Goal: Task Accomplishment & Management: Use online tool/utility

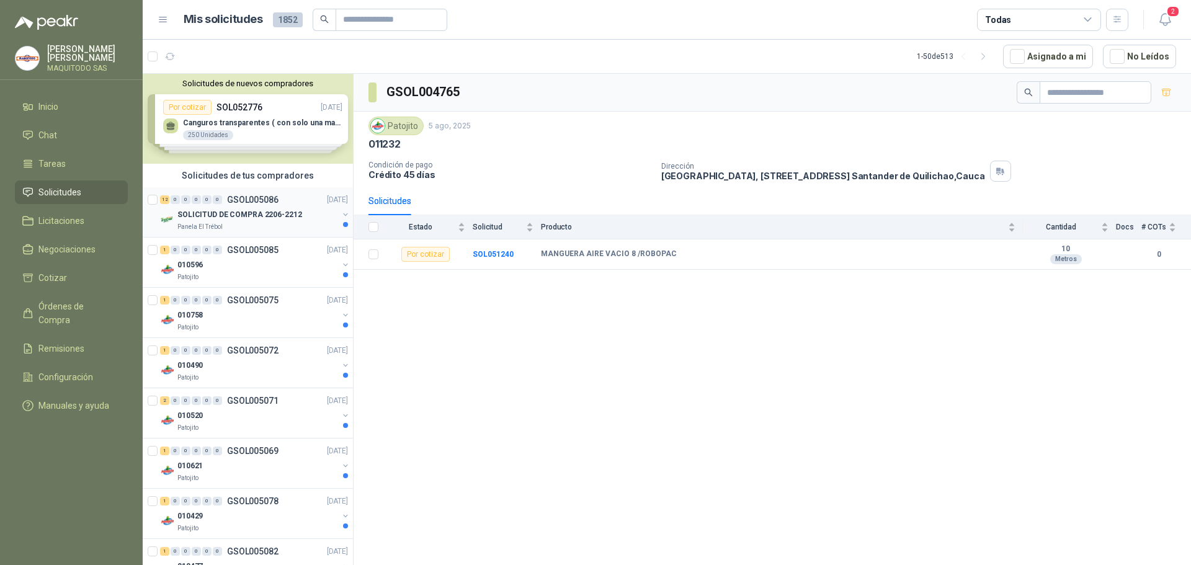
click at [239, 220] on p "SOLICITUD DE COMPRA 2206-2212" at bounding box center [239, 215] width 125 height 12
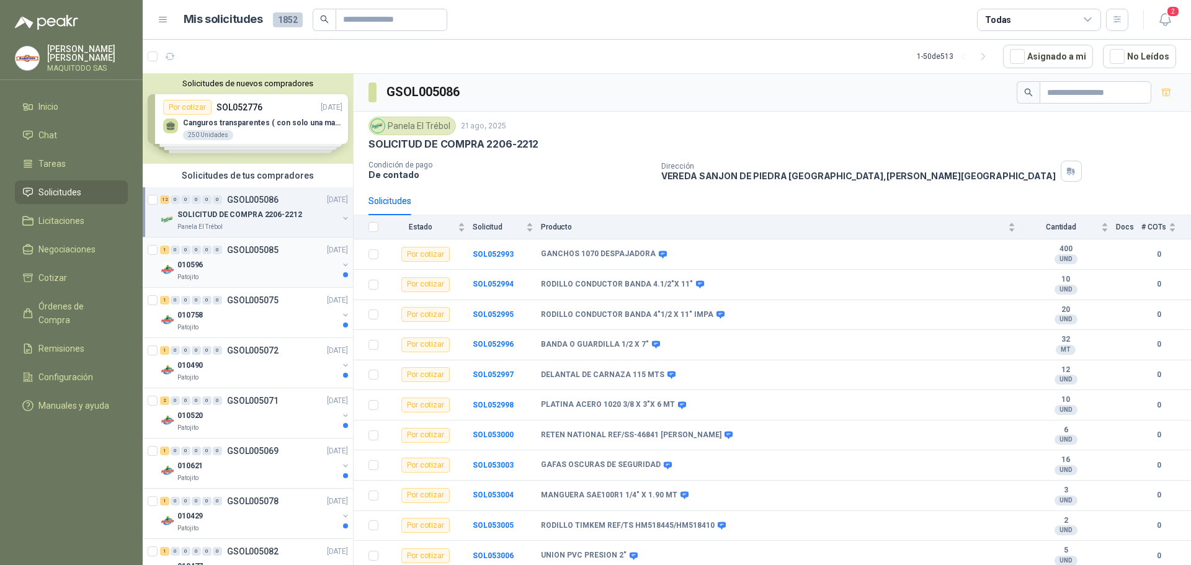
click at [222, 249] on div "1 0 0 0 0 0 GSOL005085" at bounding box center [219, 250] width 119 height 9
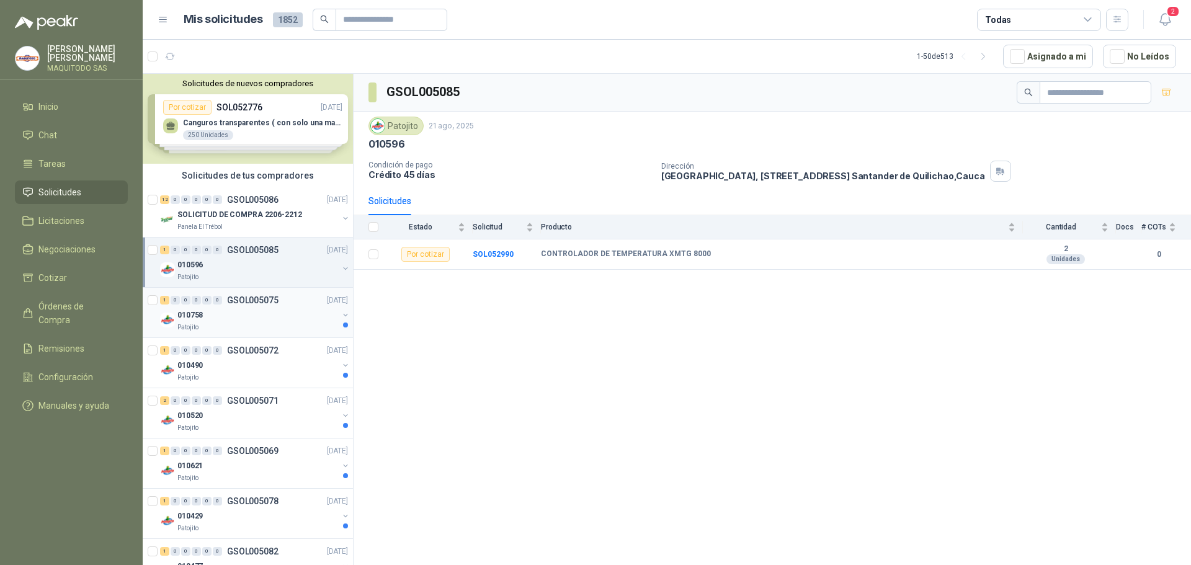
click at [285, 304] on div "1 0 0 0 0 0 GSOL005075 [DATE]" at bounding box center [255, 300] width 190 height 15
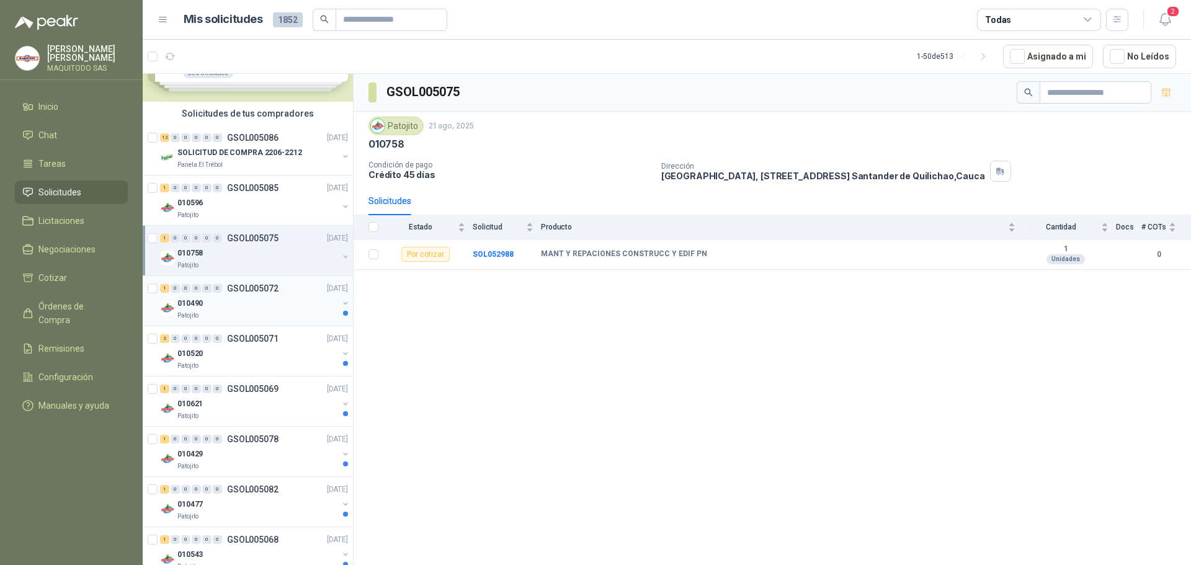
click at [243, 323] on div "1 0 0 0 0 0 GSOL005072 [DATE] 010490 Patojito" at bounding box center [248, 301] width 210 height 50
click at [245, 305] on div "010490" at bounding box center [257, 303] width 161 height 15
click at [256, 346] on div "010520" at bounding box center [257, 353] width 161 height 15
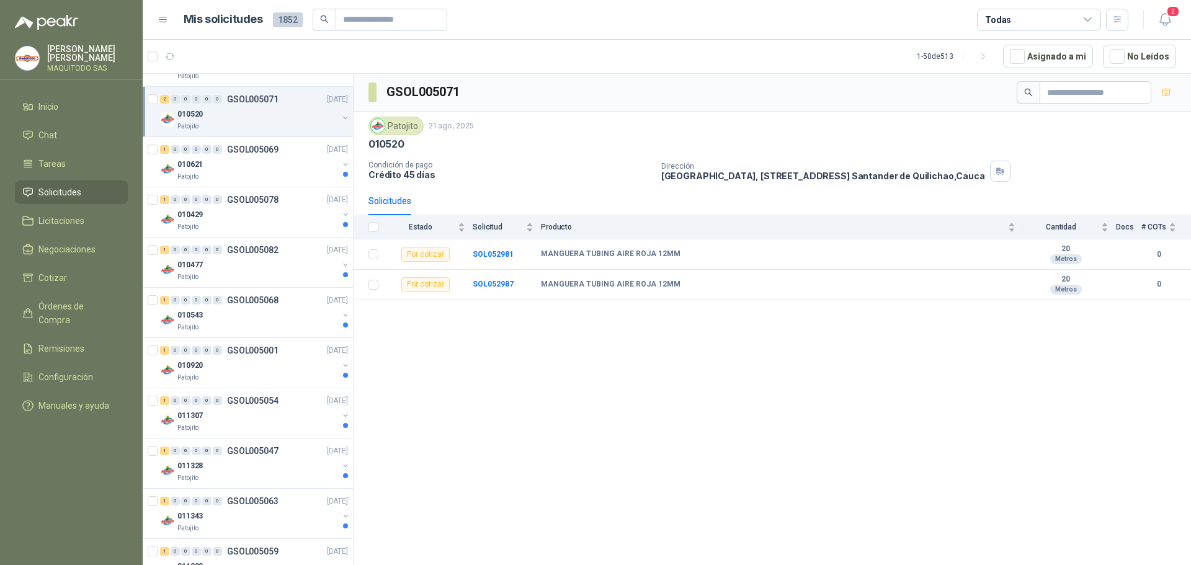
scroll to position [124, 0]
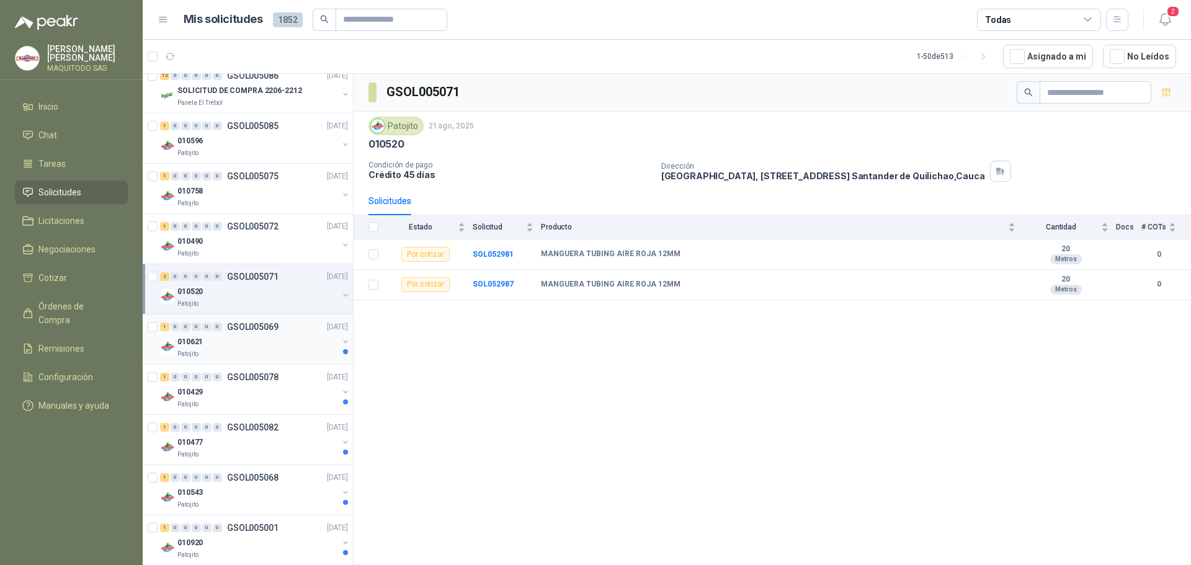
click at [229, 354] on div "Patojito" at bounding box center [257, 354] width 161 height 10
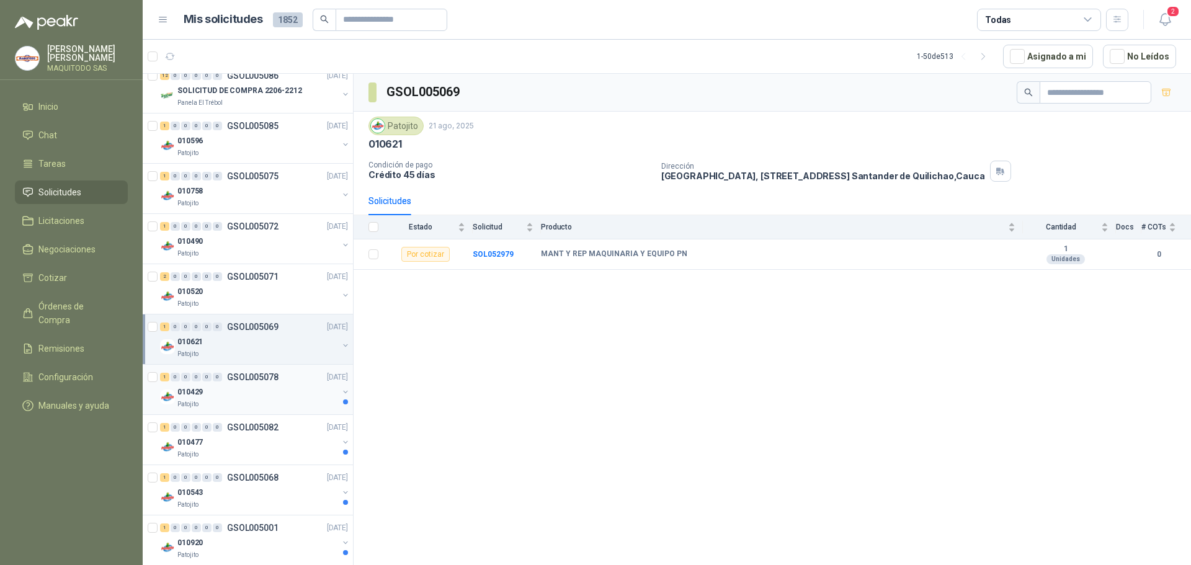
click at [264, 381] on p "GSOL005078" at bounding box center [252, 377] width 51 height 9
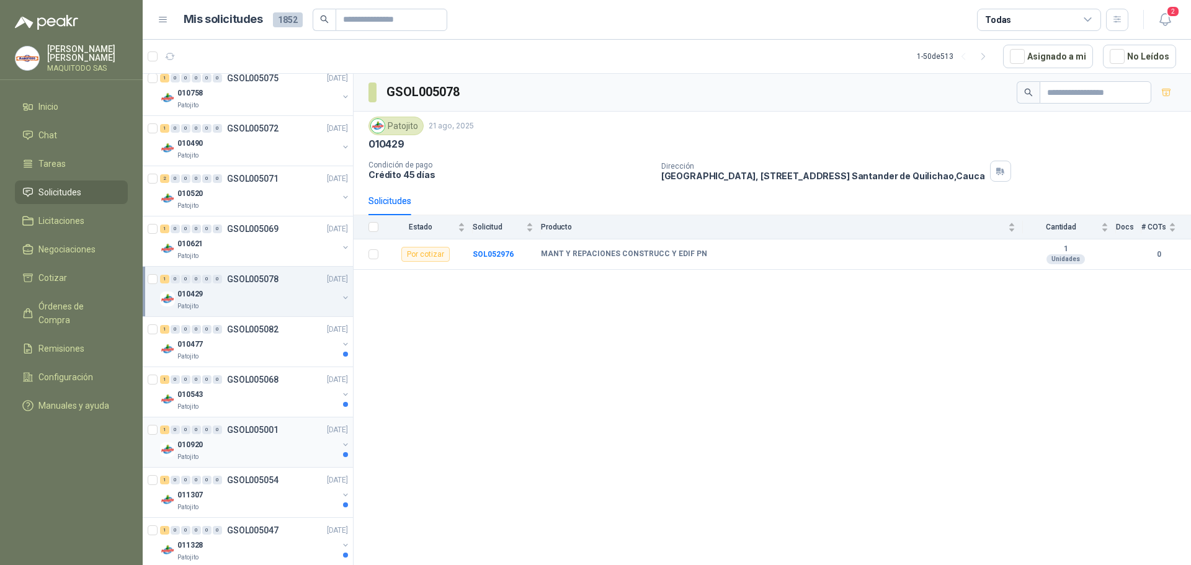
scroll to position [310, 0]
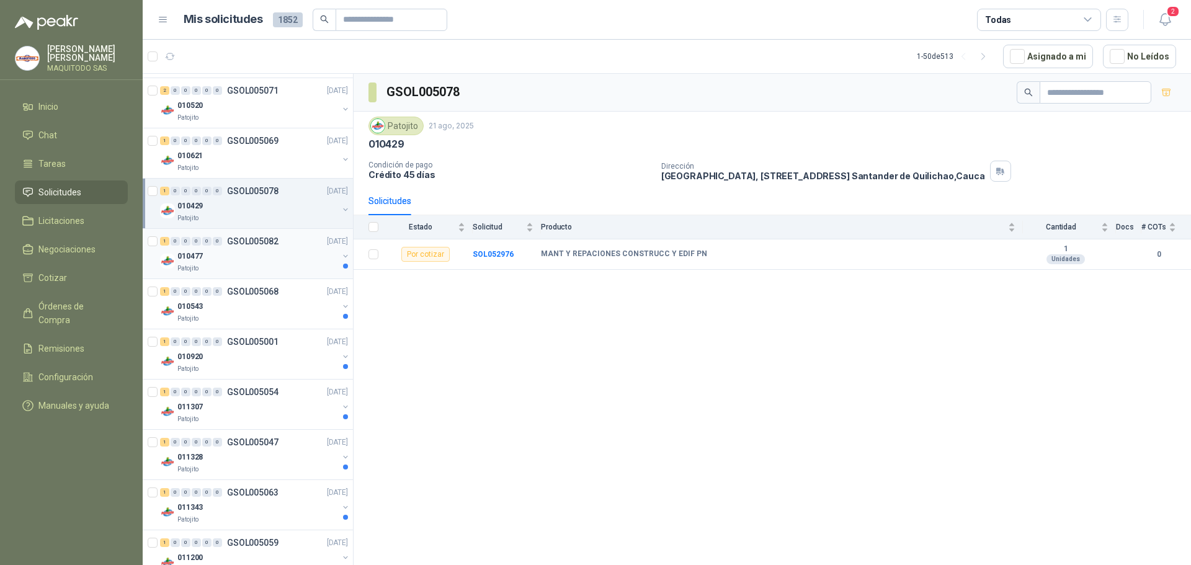
click at [249, 264] on div "Patojito" at bounding box center [257, 269] width 161 height 10
click at [266, 317] on div "Patojito" at bounding box center [257, 319] width 161 height 10
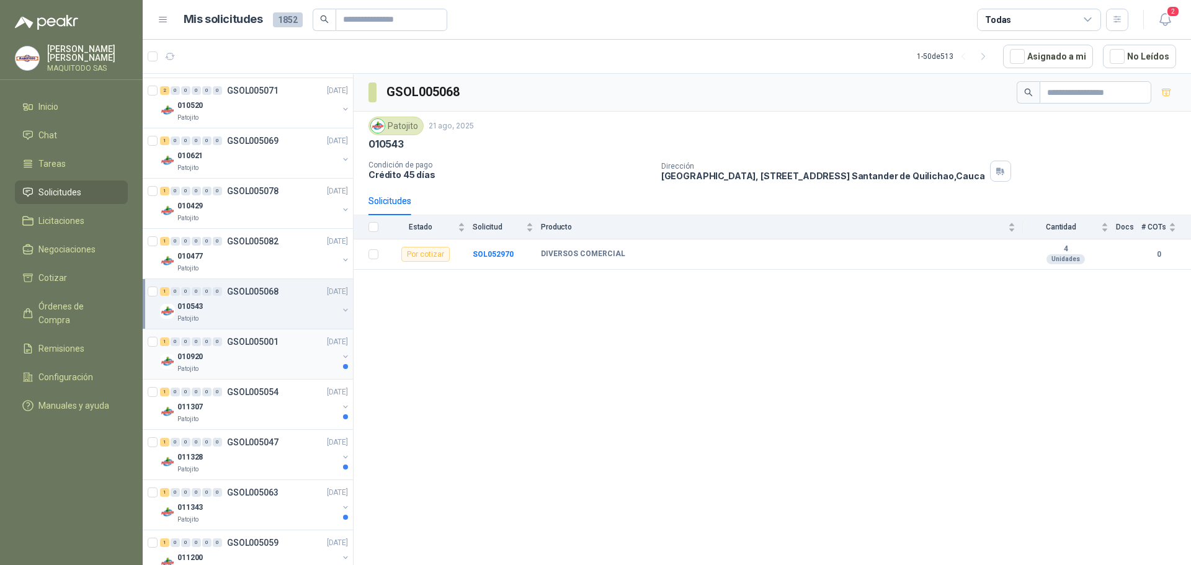
click at [269, 357] on div "010920" at bounding box center [257, 356] width 161 height 15
click at [264, 299] on div "010543" at bounding box center [257, 306] width 161 height 15
click at [480, 256] on b "SOL052970" at bounding box center [493, 254] width 41 height 9
click at [257, 401] on div "010920" at bounding box center [257, 407] width 161 height 15
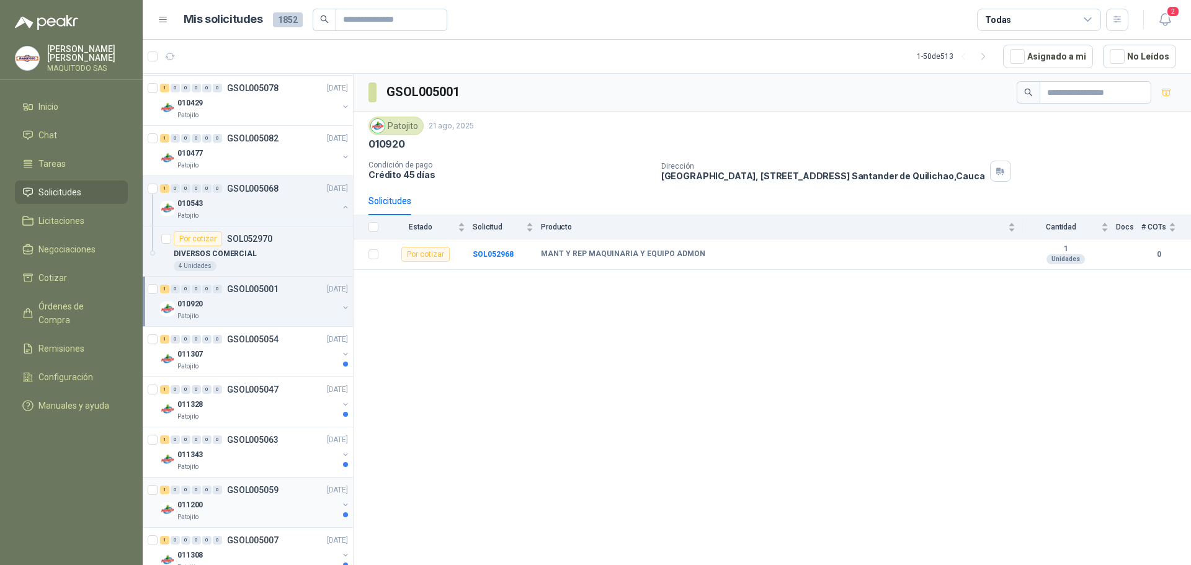
scroll to position [558, 0]
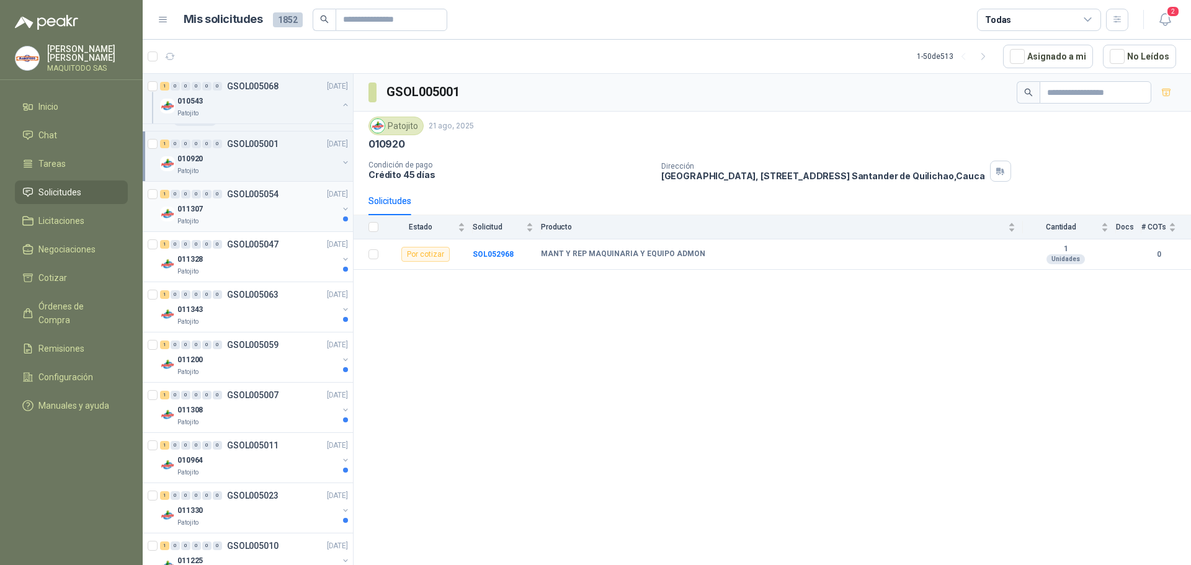
click at [285, 192] on div "1 0 0 0 0 0 GSOL005054 [DATE]" at bounding box center [255, 194] width 190 height 15
click at [283, 249] on div "1 0 0 0 0 0 GSOL005047 [DATE]" at bounding box center [255, 244] width 190 height 15
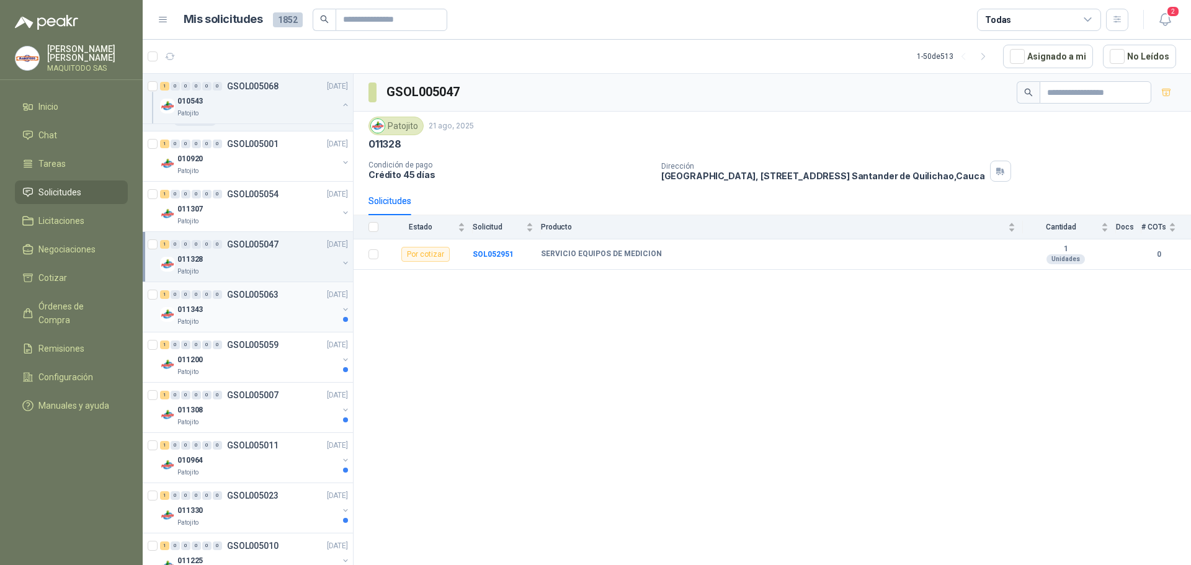
click at [269, 302] on div "1 0 0 0 0 0 GSOL005063 [DATE]" at bounding box center [255, 294] width 190 height 15
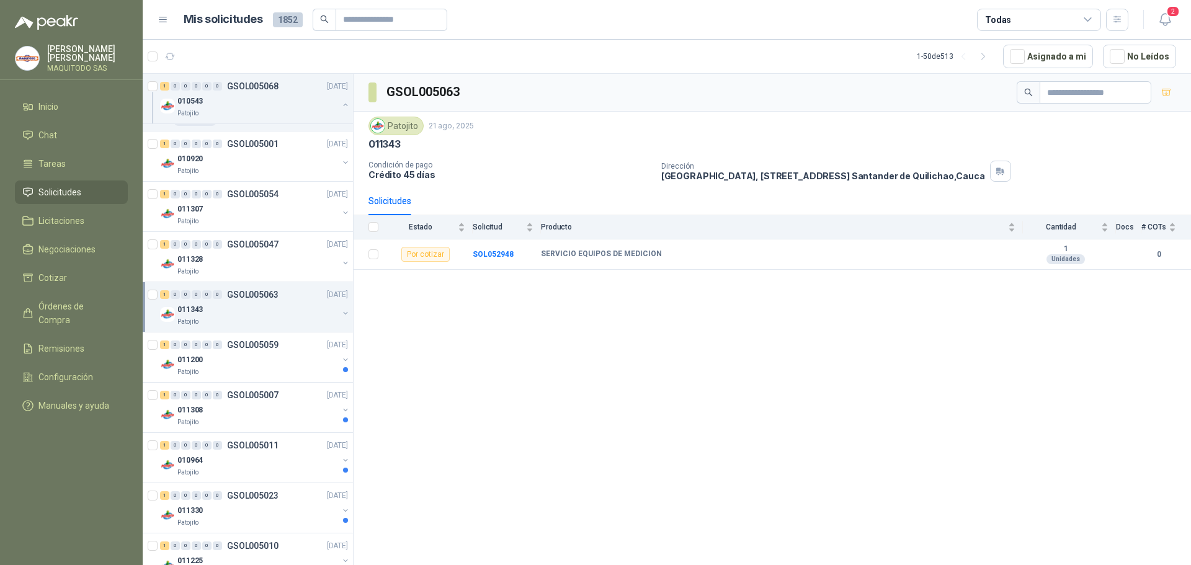
scroll to position [745, 0]
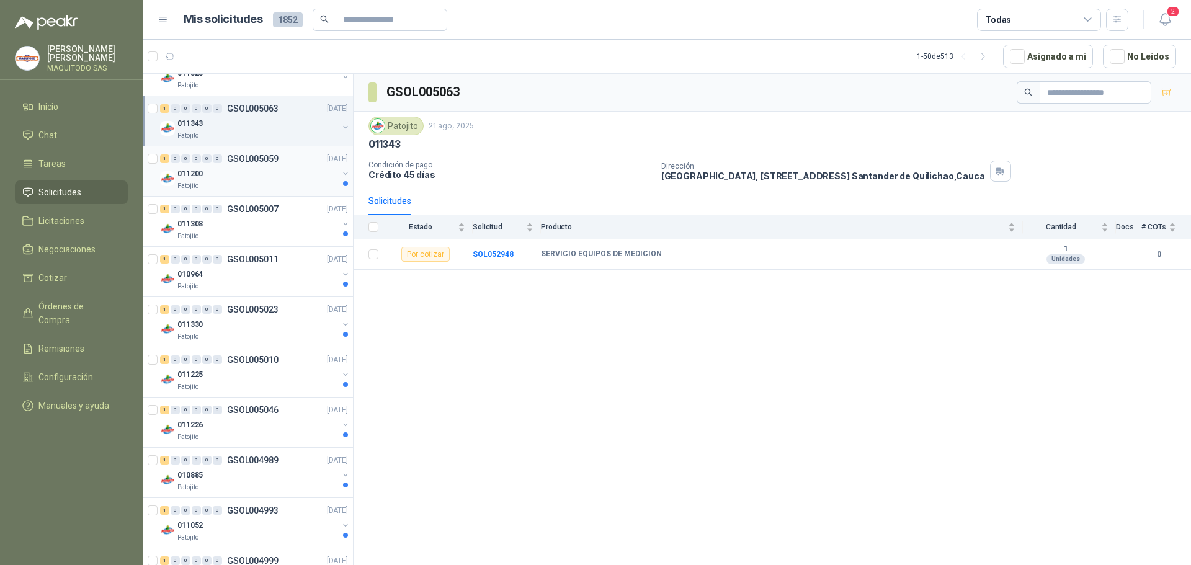
click at [274, 184] on div "Patojito" at bounding box center [257, 186] width 161 height 10
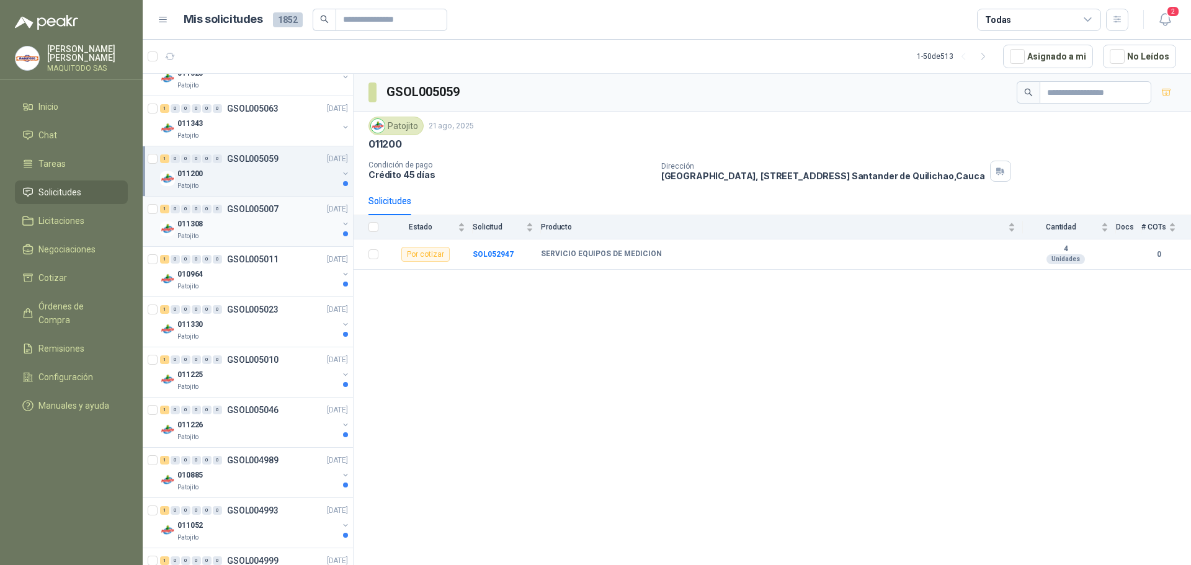
click at [244, 225] on div "011308" at bounding box center [257, 224] width 161 height 15
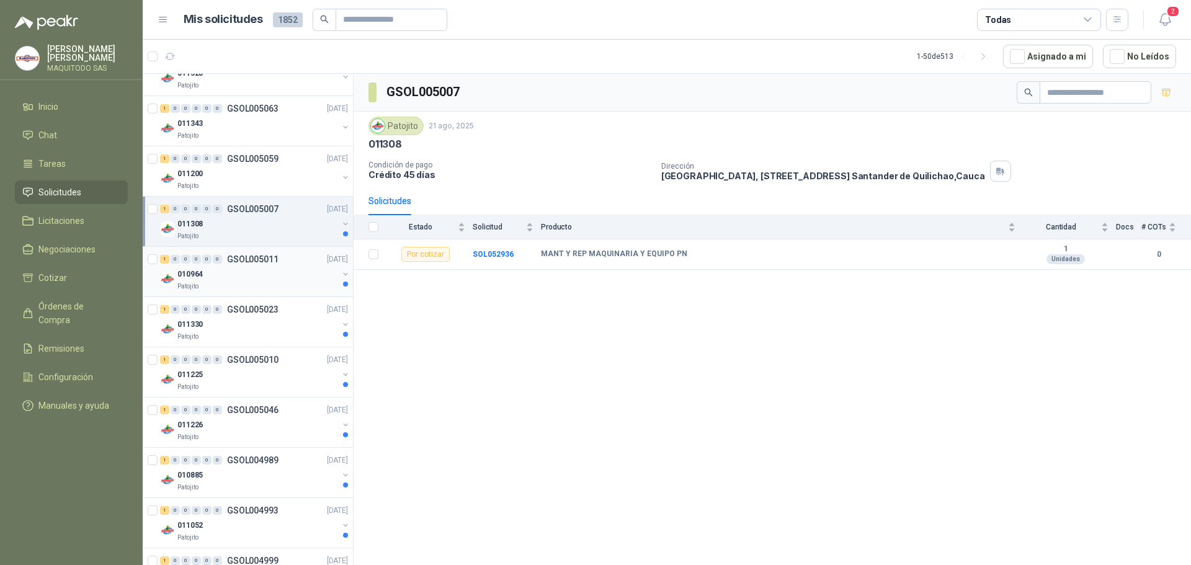
click at [244, 260] on p "GSOL005011" at bounding box center [252, 259] width 51 height 9
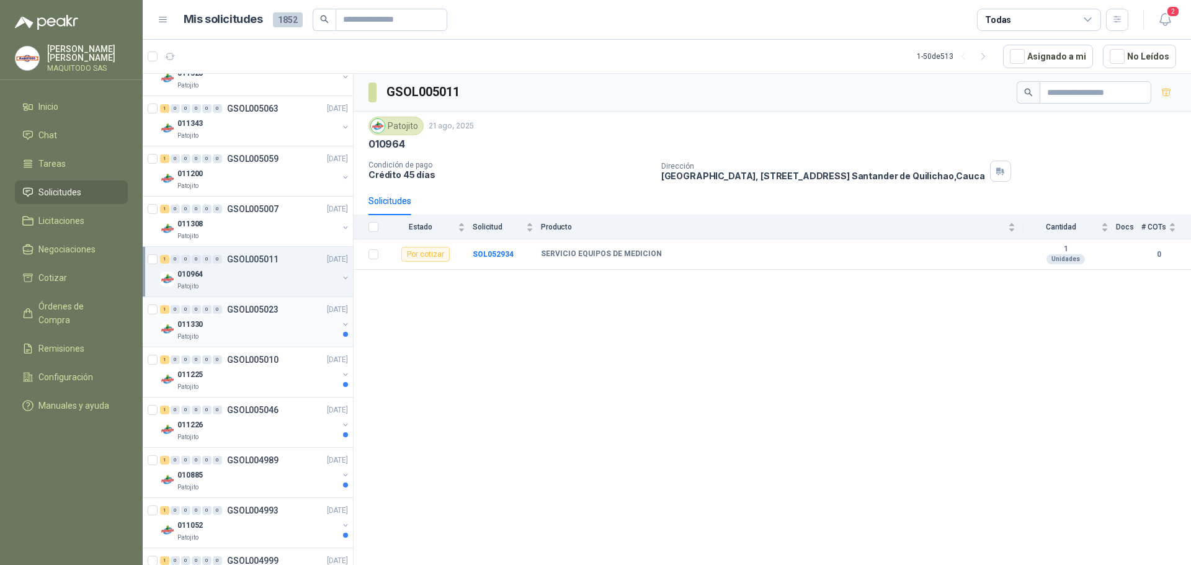
click at [284, 322] on div "011330" at bounding box center [257, 324] width 161 height 15
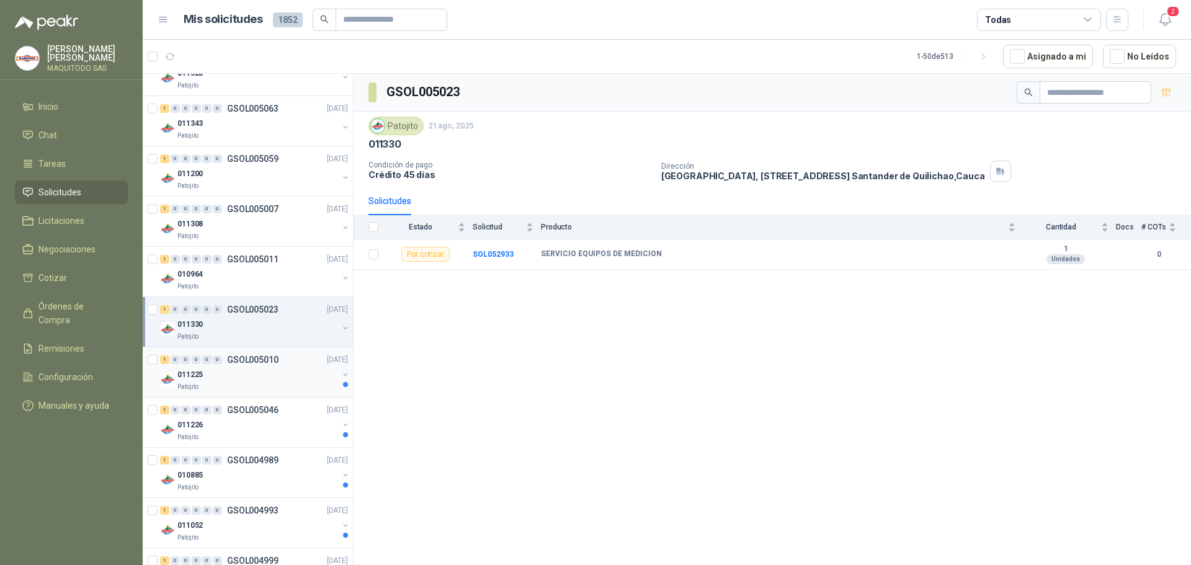
click at [272, 385] on div "Patojito" at bounding box center [257, 387] width 161 height 10
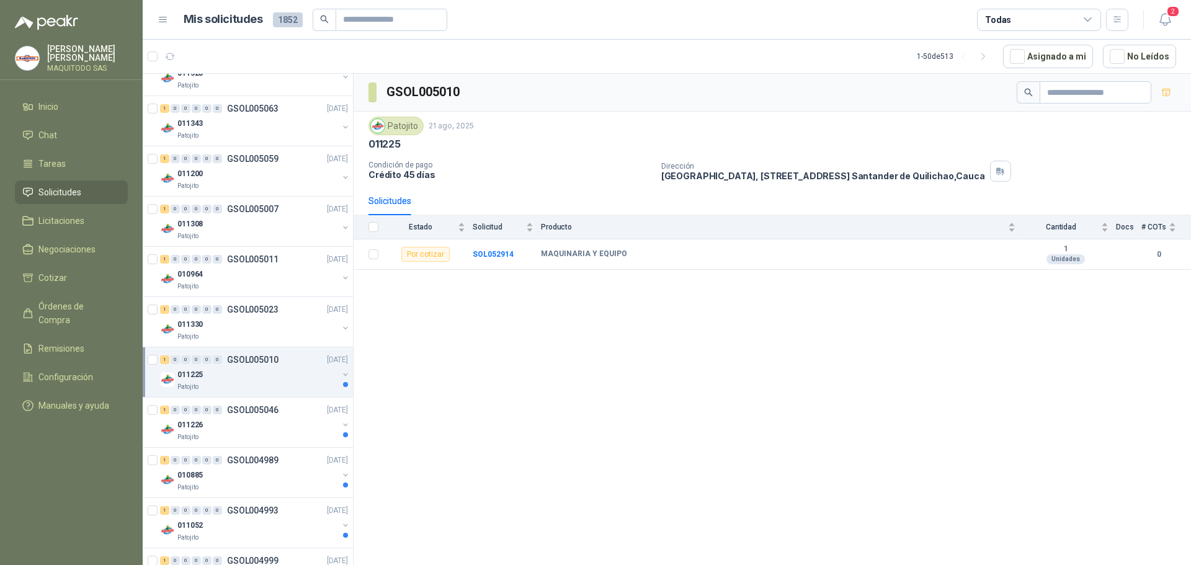
scroll to position [869, 0]
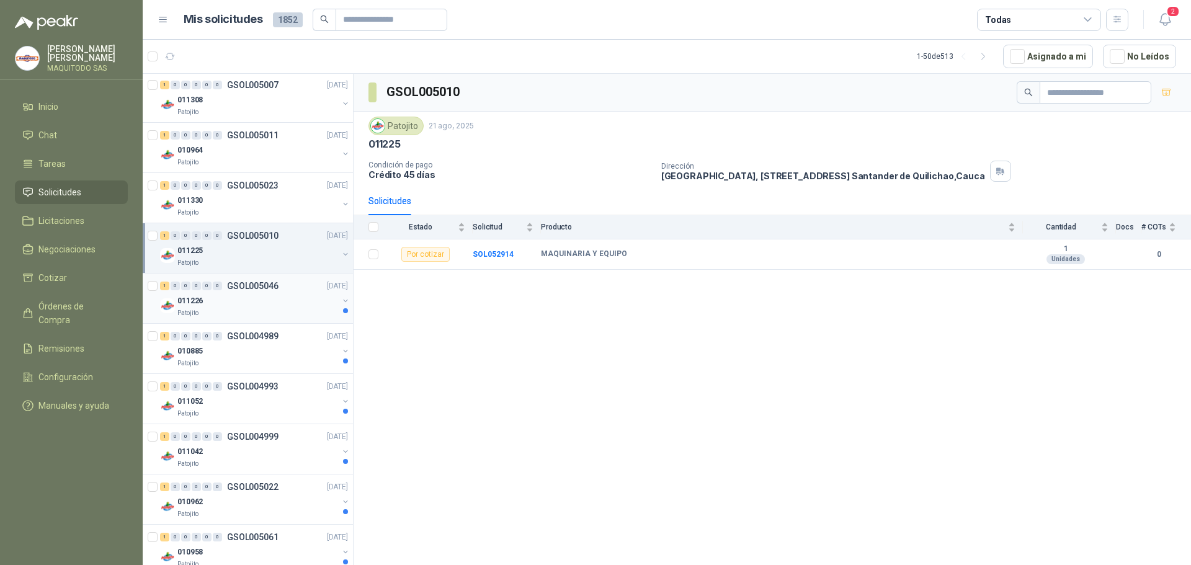
click at [283, 312] on div "Patojito" at bounding box center [257, 313] width 161 height 10
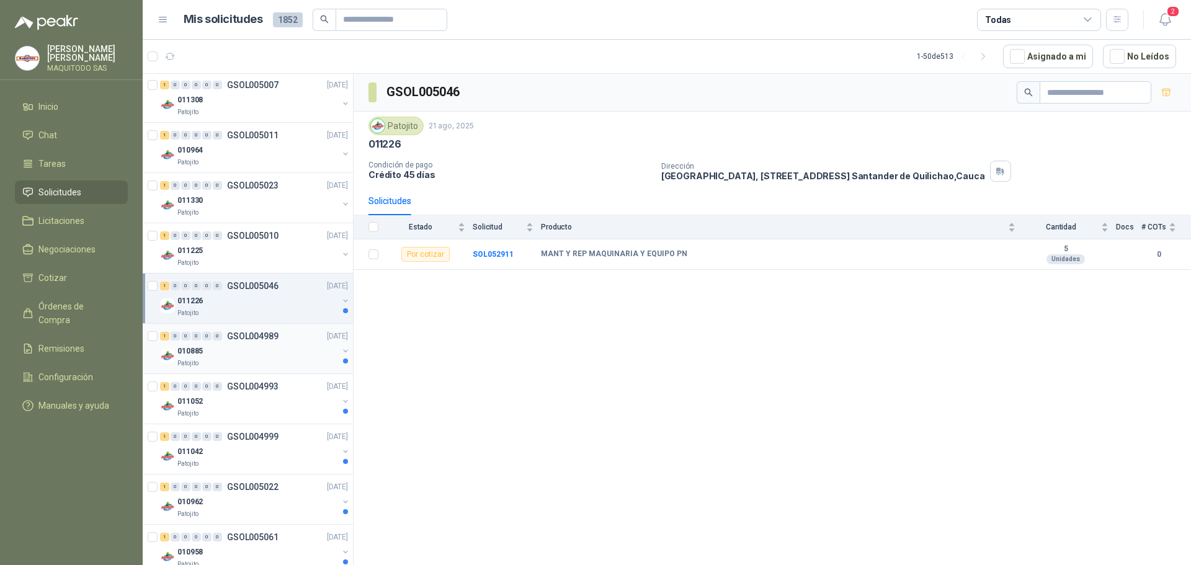
click at [276, 339] on p "GSOL004989" at bounding box center [252, 336] width 51 height 9
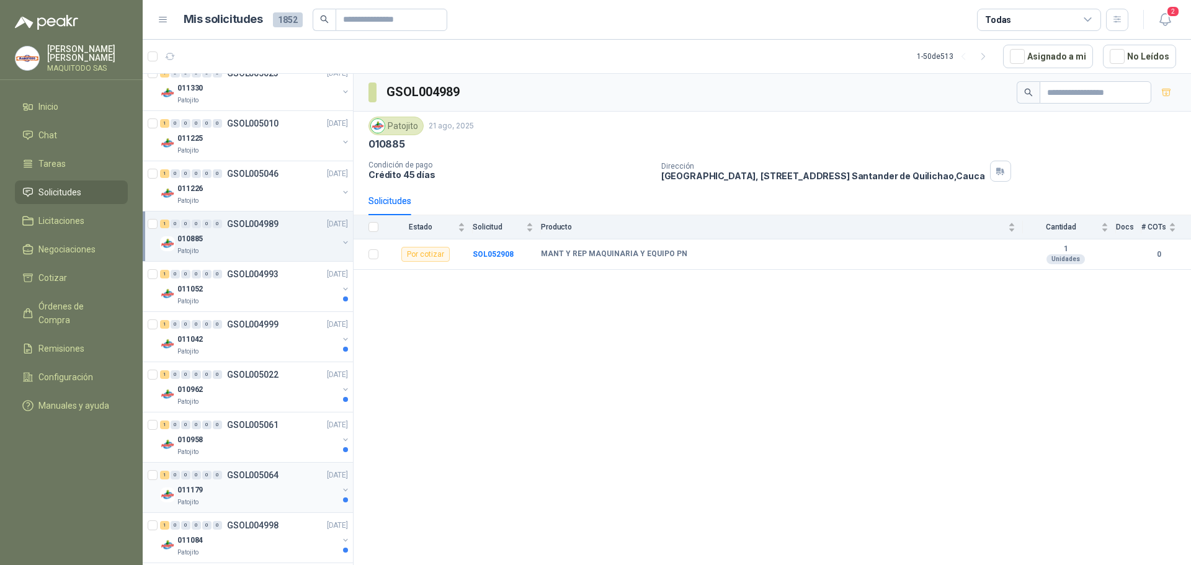
scroll to position [1117, 0]
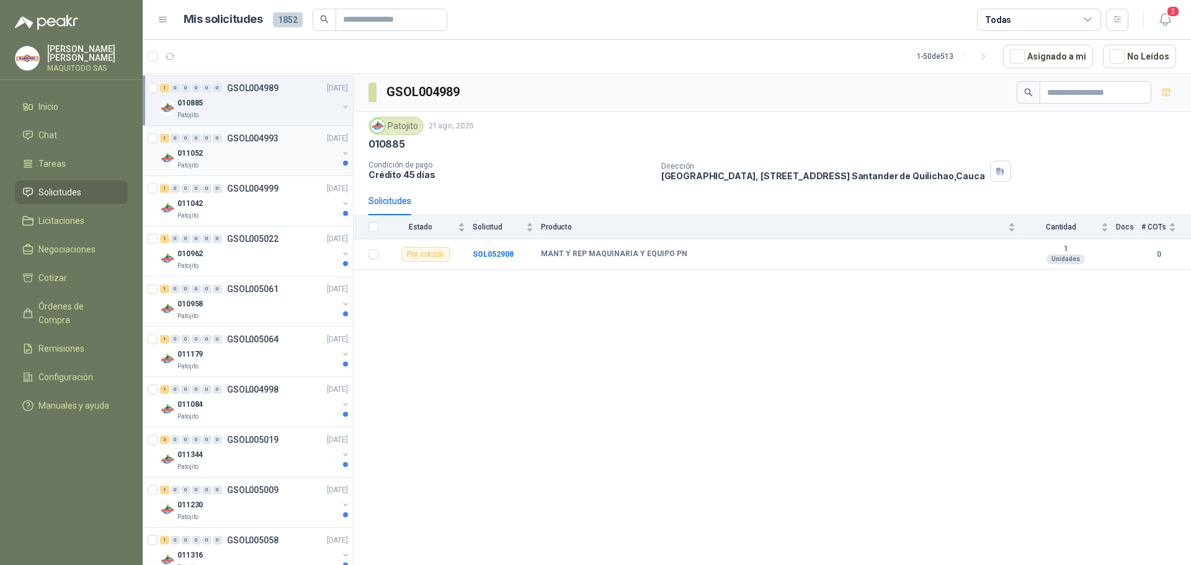
click at [279, 168] on div "Patojito" at bounding box center [257, 166] width 161 height 10
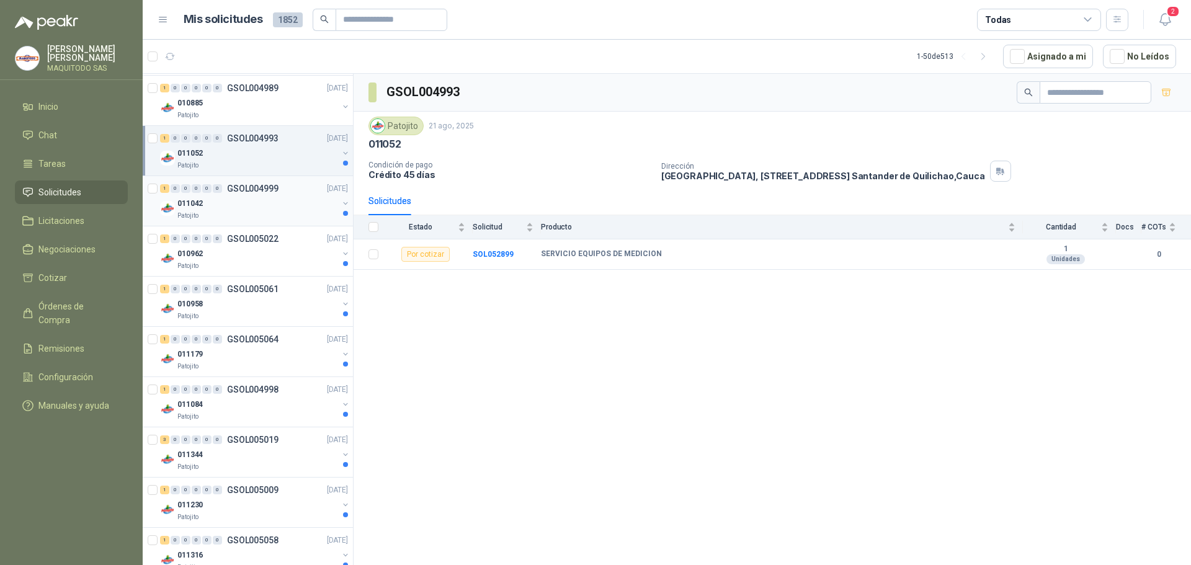
click at [275, 199] on div "011042" at bounding box center [257, 203] width 161 height 15
click at [264, 239] on p "GSOL005022" at bounding box center [252, 239] width 51 height 9
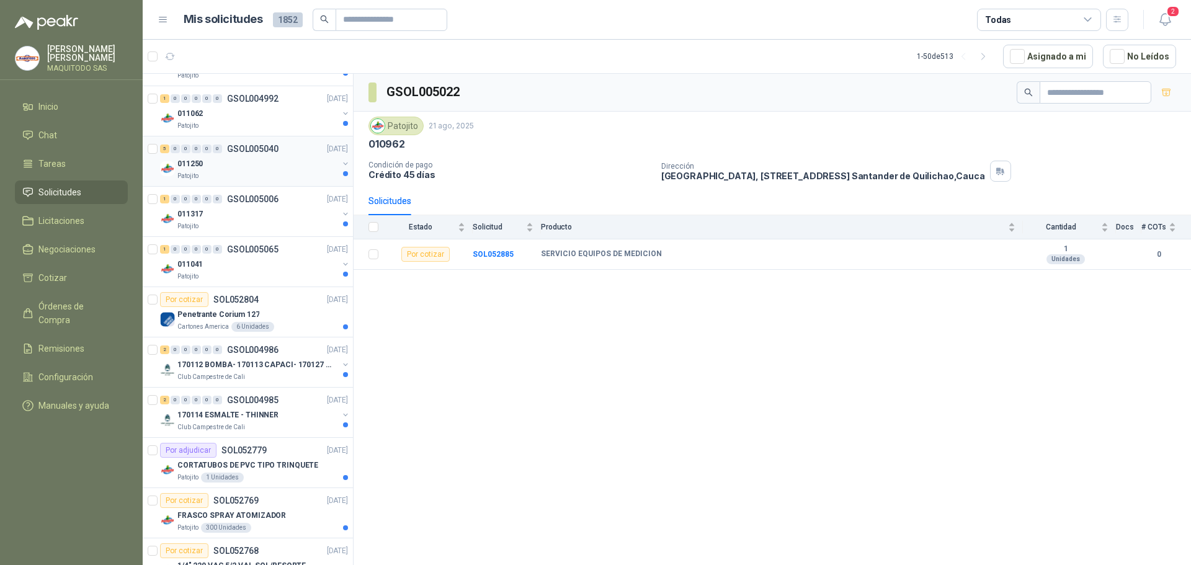
scroll to position [1799, 0]
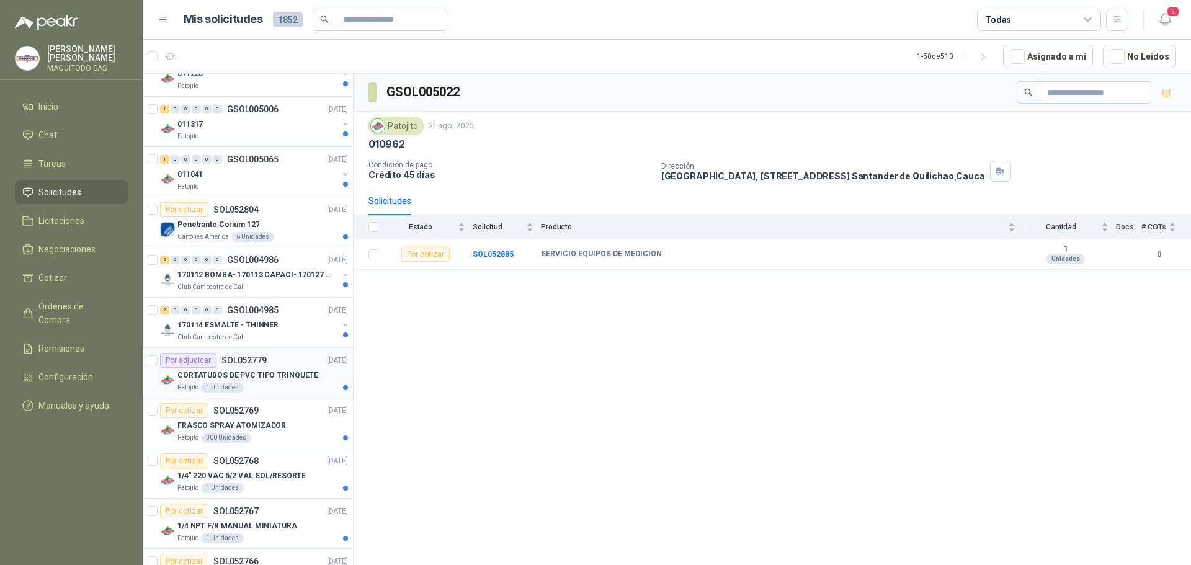
click at [272, 369] on div "CORTATUBOS DE PVC TIPO TRINQUETE" at bounding box center [262, 375] width 171 height 15
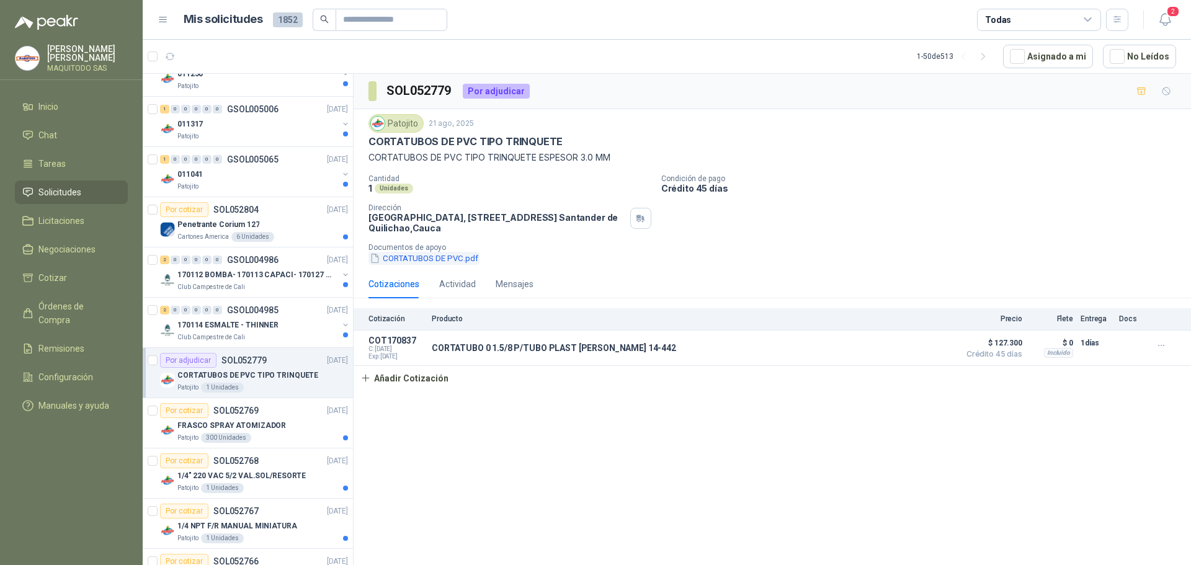
click at [447, 260] on button "CORTATUBOS DE PVC.pdf" at bounding box center [424, 258] width 111 height 13
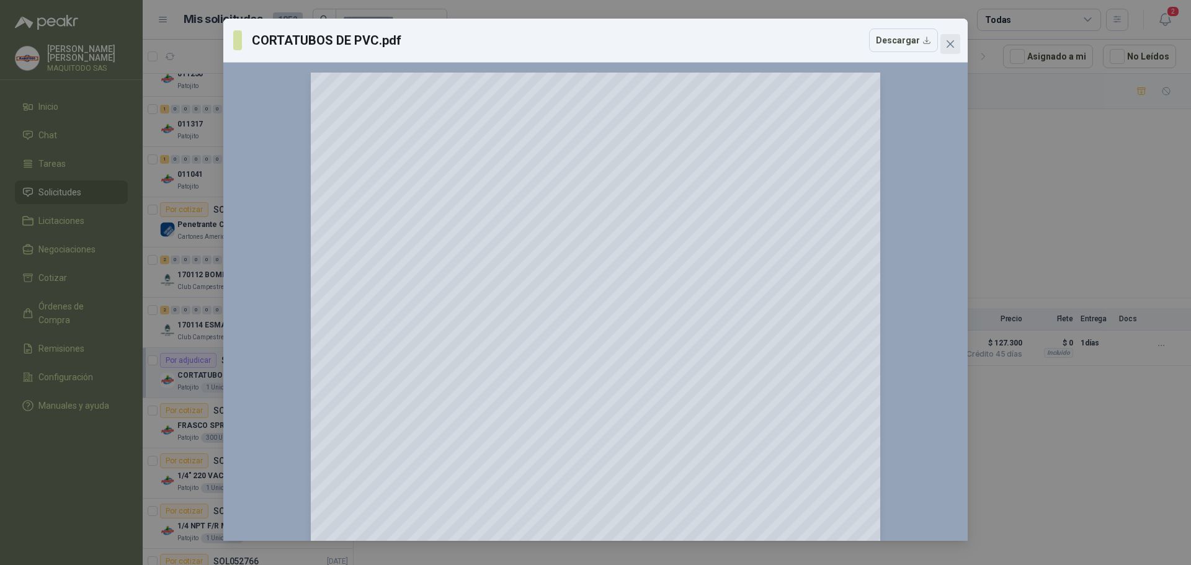
click at [943, 39] on span "Close" at bounding box center [951, 44] width 20 height 10
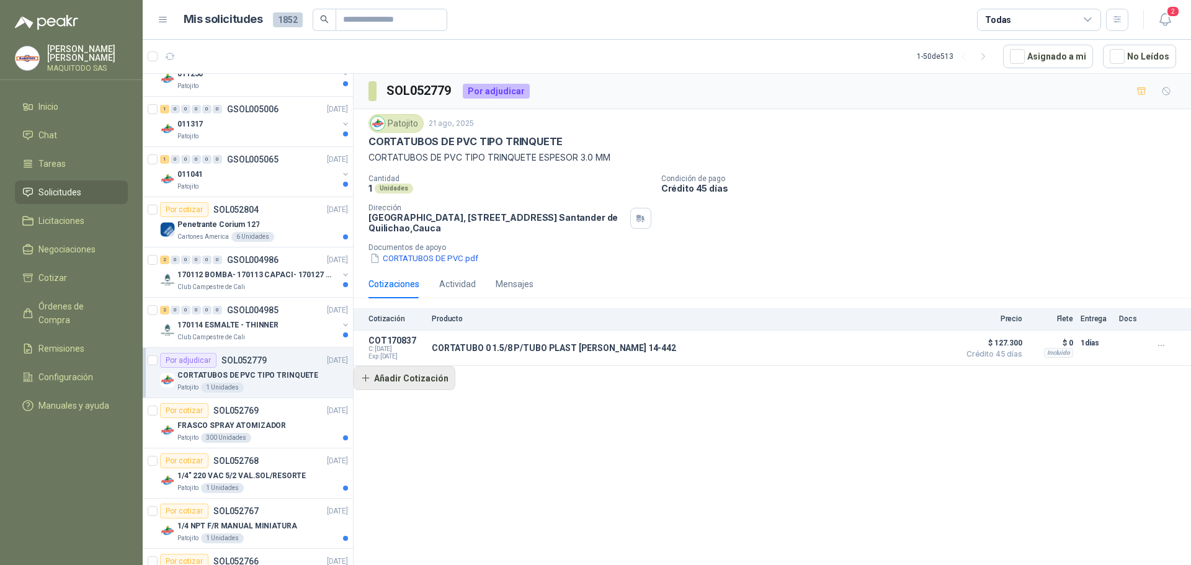
click at [396, 382] on button "Añadir Cotización" at bounding box center [405, 378] width 102 height 25
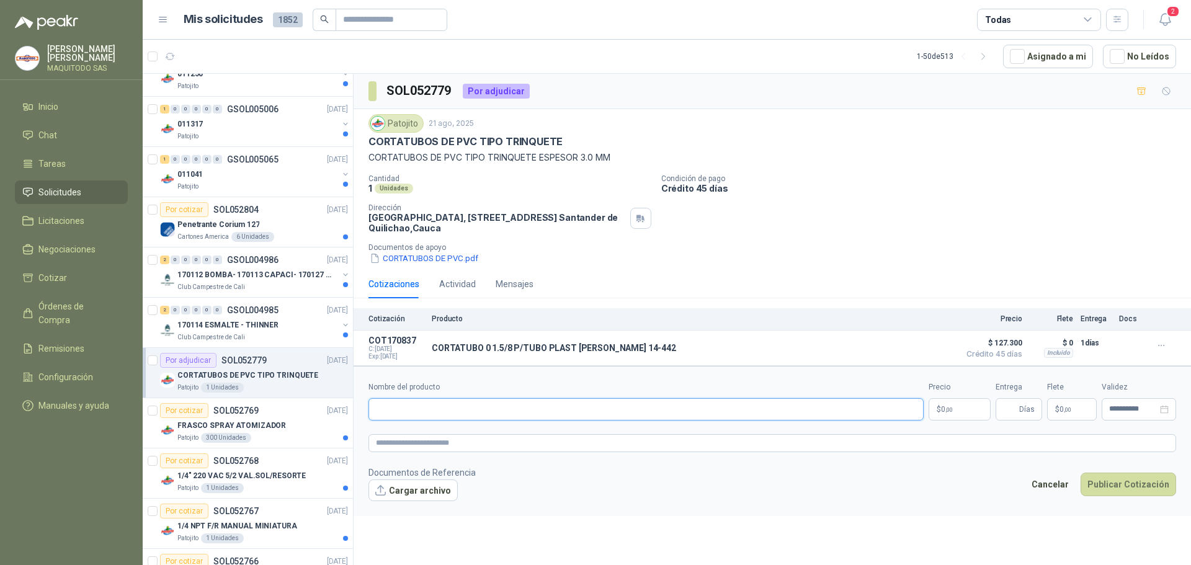
click at [449, 403] on input "Nombre del producto" at bounding box center [646, 409] width 555 height 22
click at [648, 240] on div "Cantidad 1 Unidades Condición de pago Crédito 45 días Dirección Parque Industri…" at bounding box center [773, 219] width 808 height 91
drag, startPoint x: 646, startPoint y: 349, endPoint x: 434, endPoint y: 347, distance: 212.2
click at [434, 347] on div "CORTATUBO 0 1.5/8 P/TUBO PLAST [PERSON_NAME] 14-442 Detalles" at bounding box center [692, 348] width 521 height 25
copy p "CORTATUBO 0 1.5/8 P/TUBO PLAST [PERSON_NAME] 14-442"
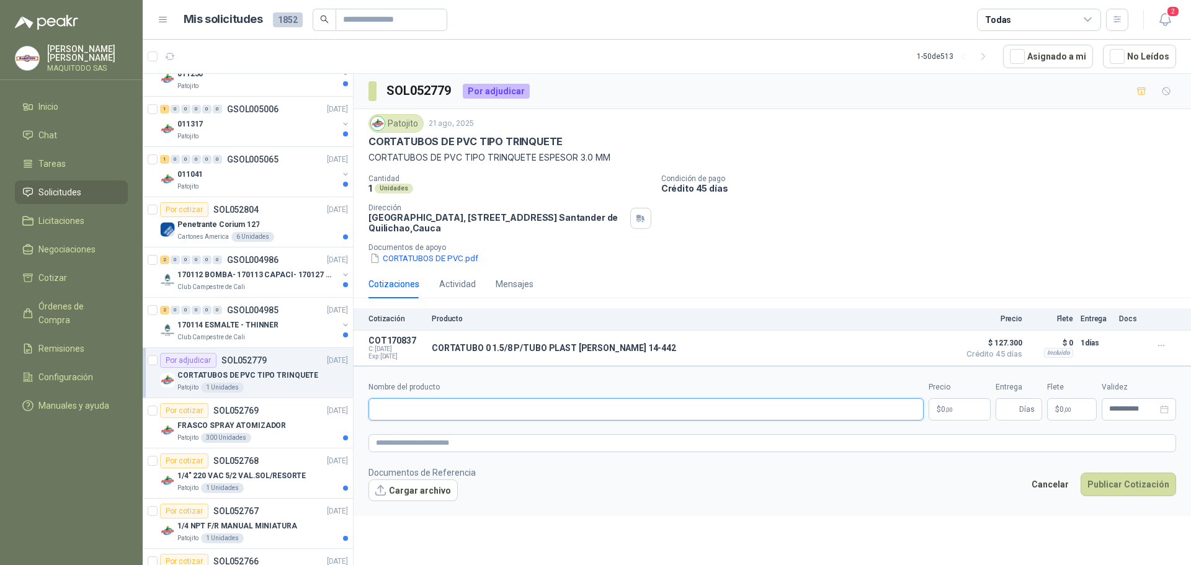
click at [423, 410] on input "Nombre del producto" at bounding box center [646, 409] width 555 height 22
paste input "**********"
type input "**********"
click at [660, 444] on textarea at bounding box center [773, 443] width 808 height 18
paste textarea "**********"
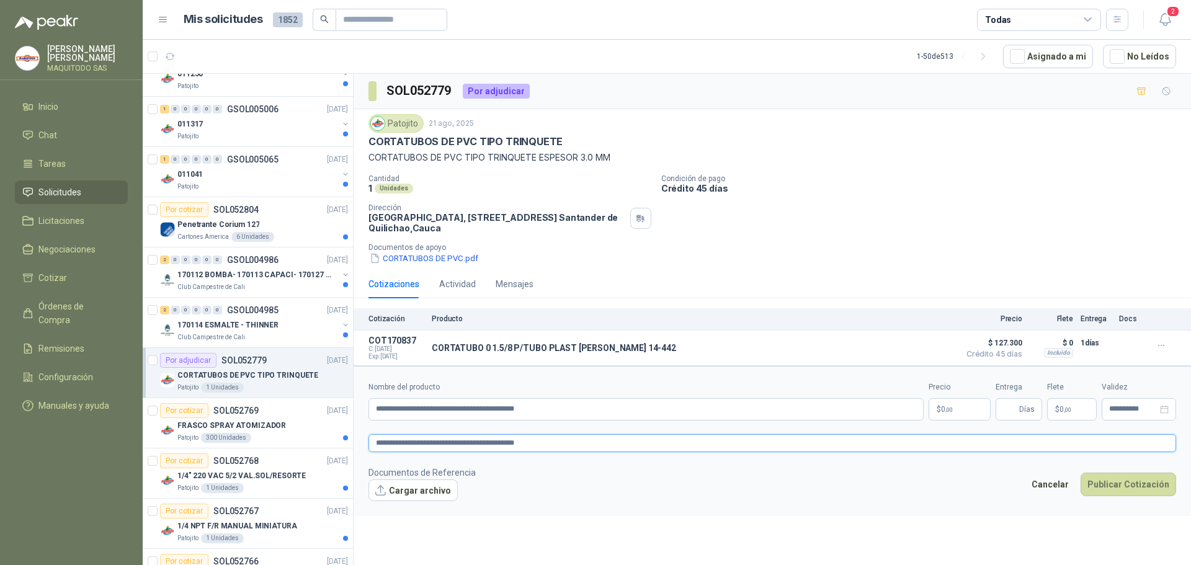
type textarea "**********"
click at [962, 409] on p "$ 0 ,00" at bounding box center [960, 409] width 62 height 22
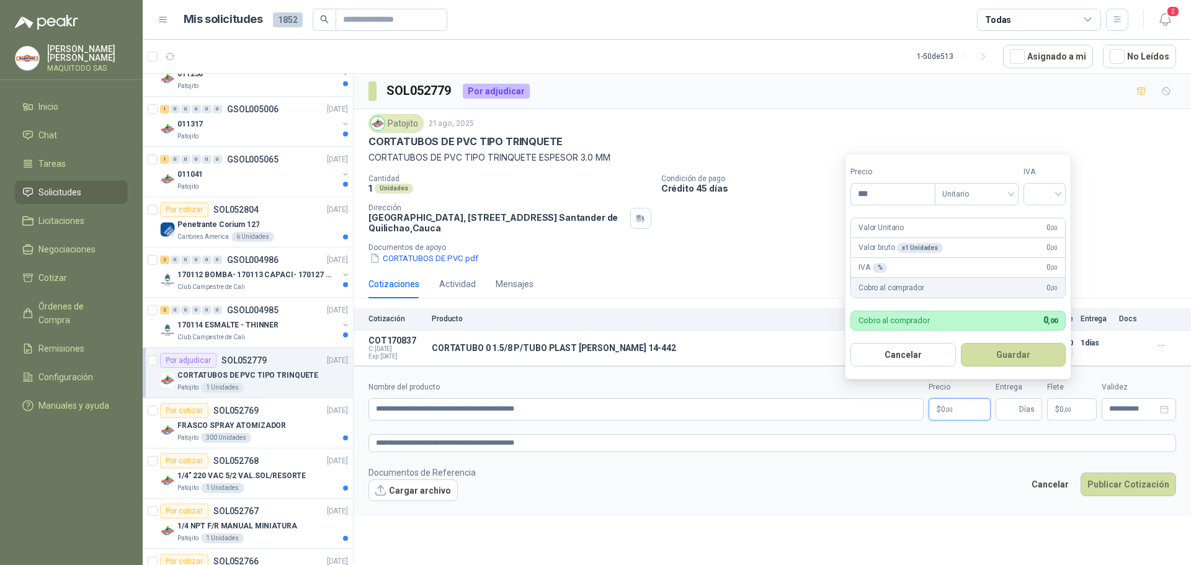
click at [1083, 188] on p "Crédito 45 días" at bounding box center [923, 188] width 525 height 11
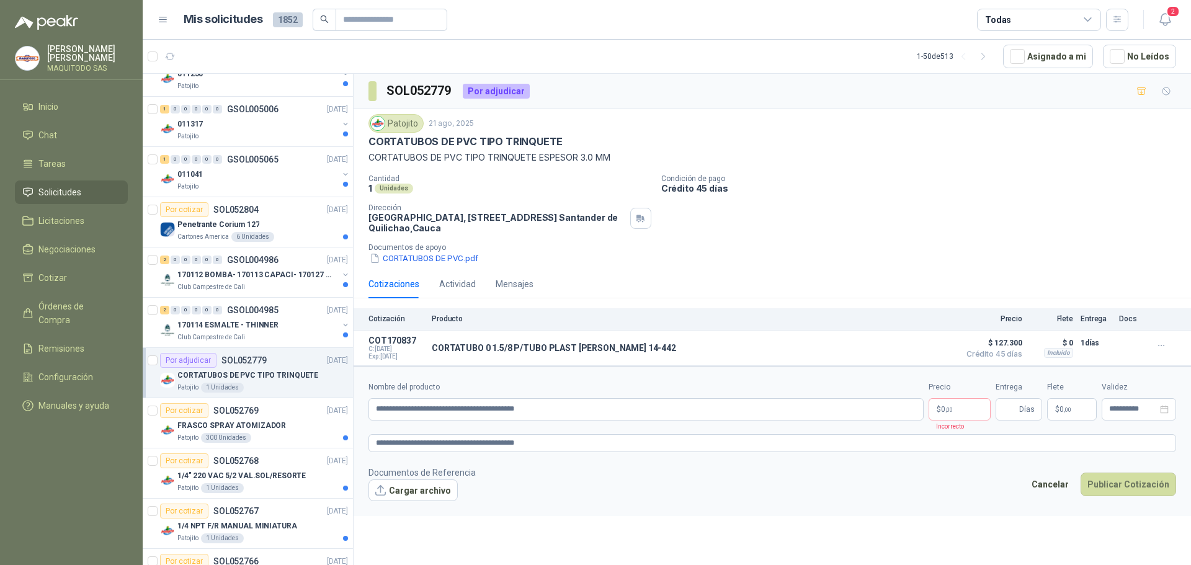
click at [1060, 192] on p "Crédito 45 días" at bounding box center [923, 188] width 525 height 11
click at [972, 418] on p "$ 0 ,00" at bounding box center [960, 409] width 62 height 22
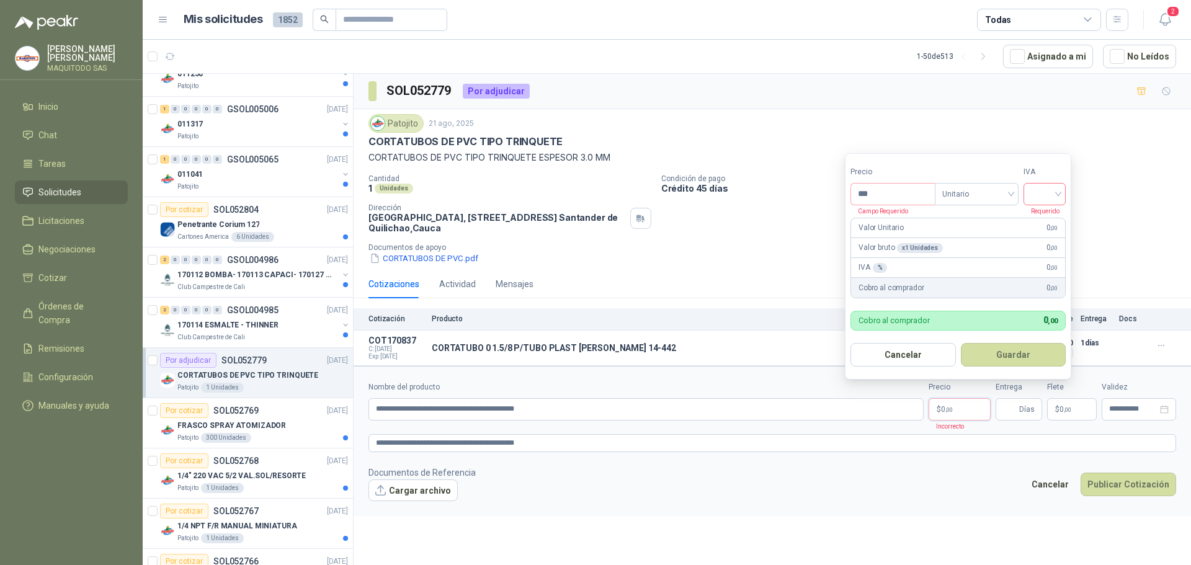
click at [1047, 192] on input "search" at bounding box center [1044, 193] width 27 height 19
click at [1050, 220] on div "19%" at bounding box center [1047, 220] width 23 height 14
click at [984, 195] on span "Unitario" at bounding box center [979, 194] width 69 height 19
click at [967, 235] on div "Unitario con IVA" at bounding box center [979, 240] width 64 height 14
click at [893, 186] on input "***" at bounding box center [894, 194] width 86 height 21
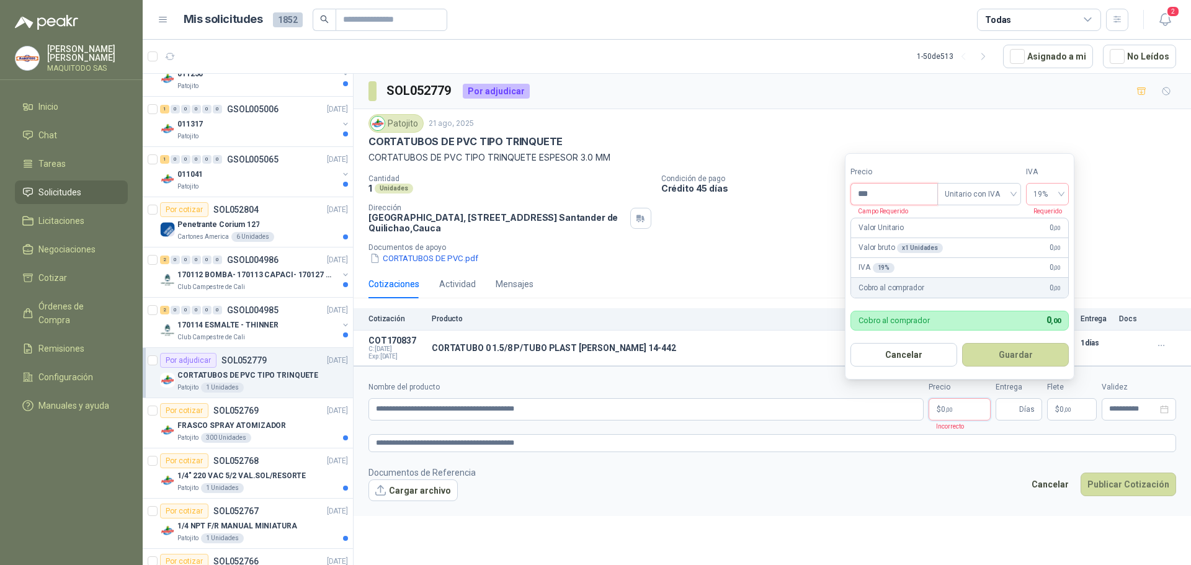
click at [893, 186] on input "***" at bounding box center [894, 194] width 86 height 21
type input "*********"
click at [985, 352] on button "Guardar" at bounding box center [1015, 355] width 107 height 24
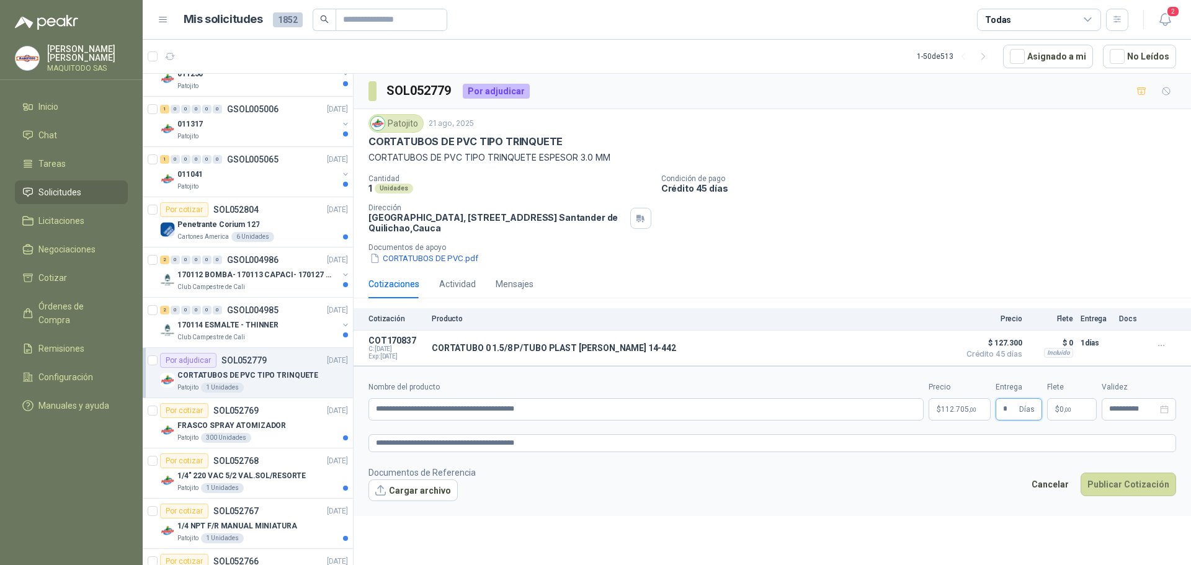
type input "*"
click at [1073, 416] on p "$ 0 ,00" at bounding box center [1072, 409] width 50 height 22
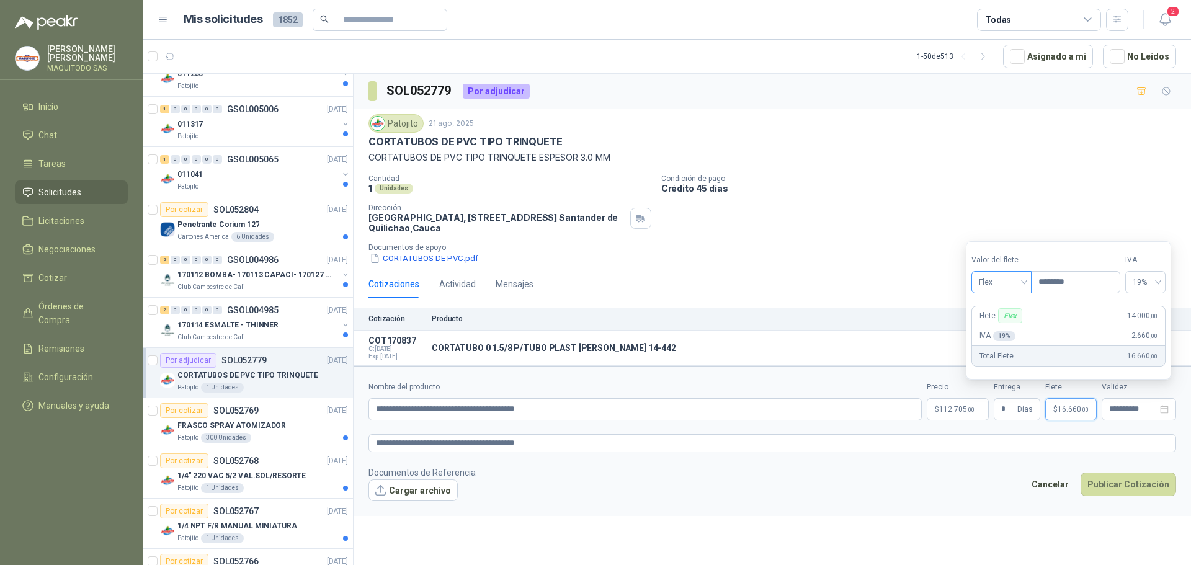
click at [1028, 279] on div "Flex" at bounding box center [1002, 282] width 60 height 22
type input "********"
click at [1018, 302] on div "Flex" at bounding box center [1003, 309] width 43 height 14
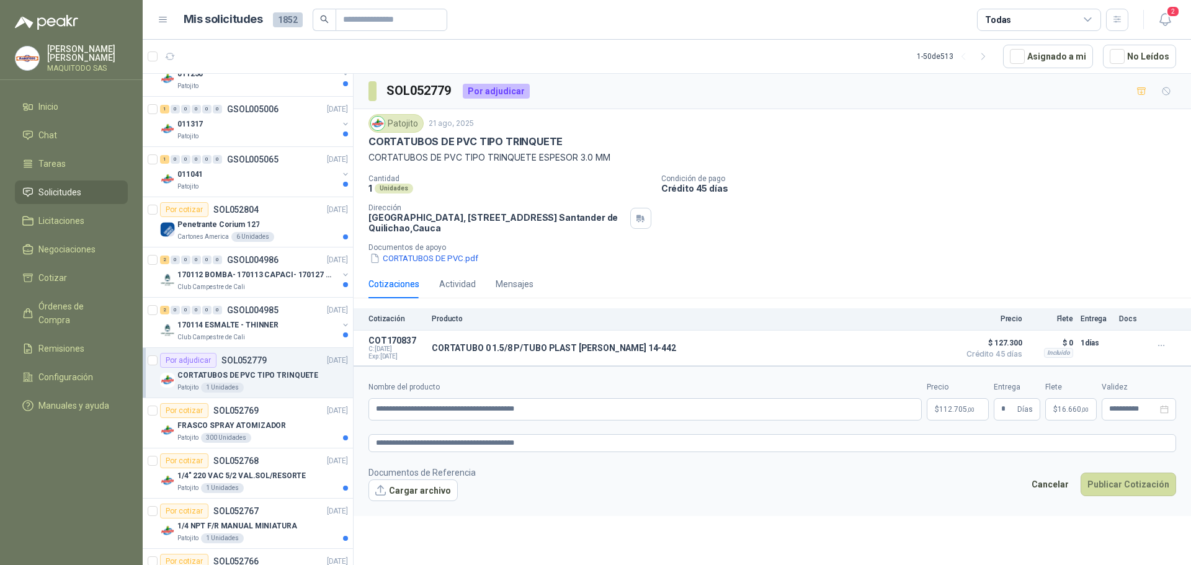
click at [921, 285] on div "Cotizaciones Actividad Mensajes" at bounding box center [773, 284] width 808 height 29
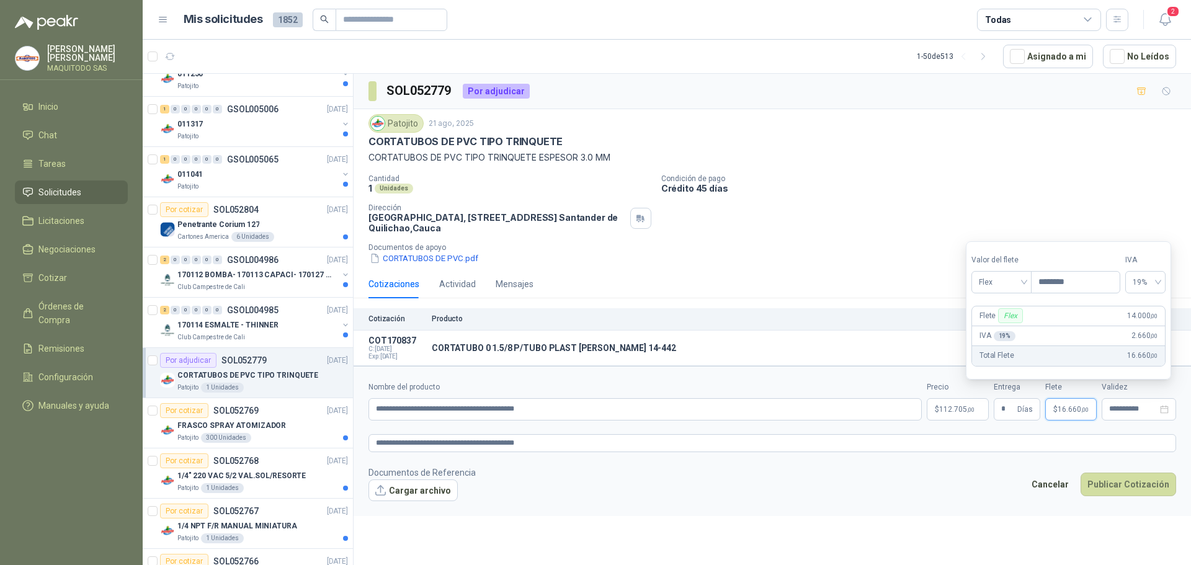
click at [1078, 408] on span "16.660 ,00" at bounding box center [1073, 409] width 31 height 7
click at [1006, 289] on span "Flex" at bounding box center [1001, 282] width 45 height 19
click at [994, 348] on div "Fijo" at bounding box center [1003, 348] width 43 height 14
click at [1146, 277] on span "19%" at bounding box center [1145, 282] width 25 height 19
click at [1142, 306] on div "19%" at bounding box center [1152, 309] width 20 height 14
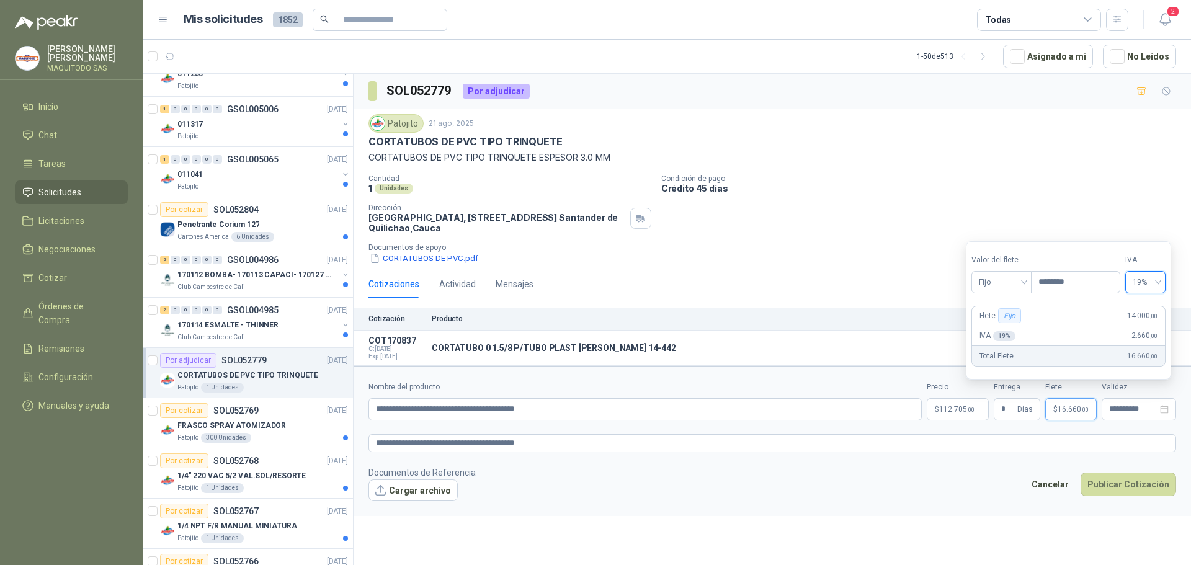
click at [1088, 455] on form "**********" at bounding box center [773, 441] width 838 height 150
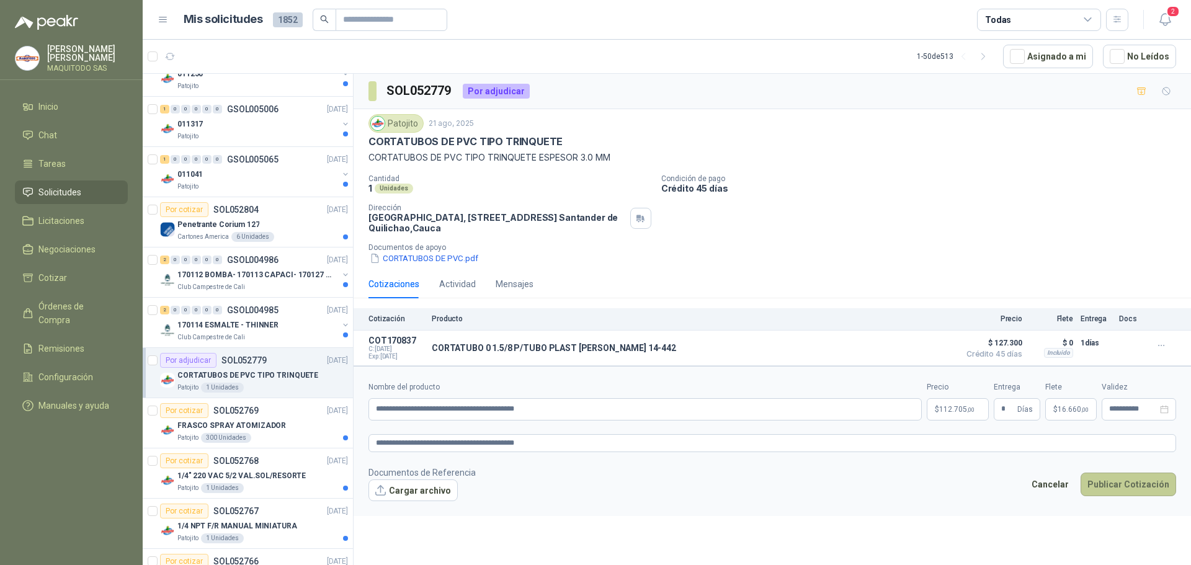
click at [1130, 485] on button "Publicar Cotización" at bounding box center [1129, 485] width 96 height 24
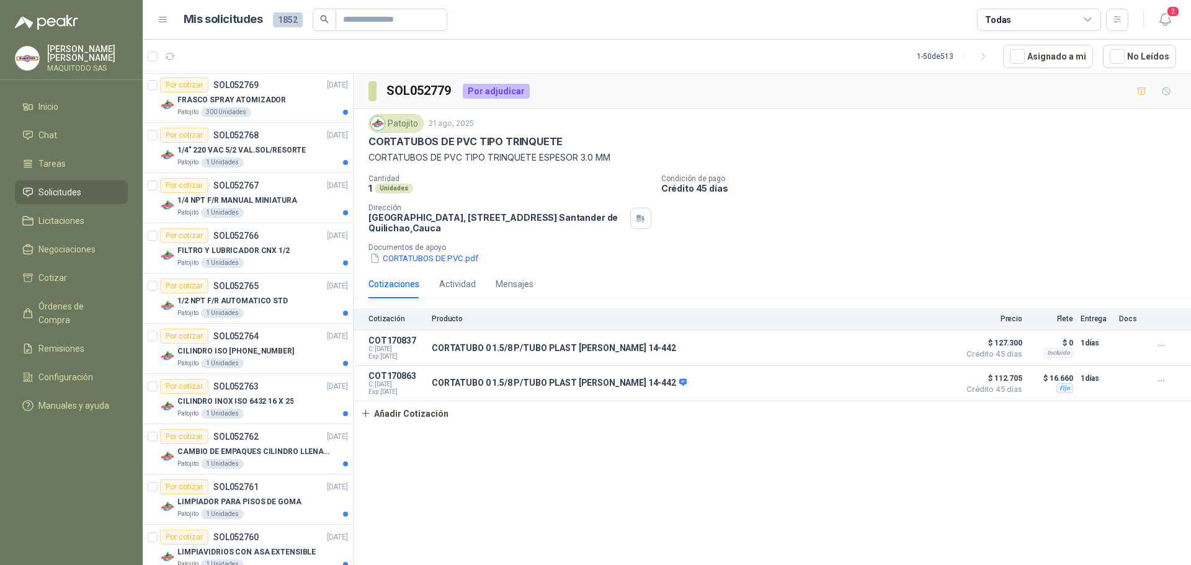
scroll to position [2208, 0]
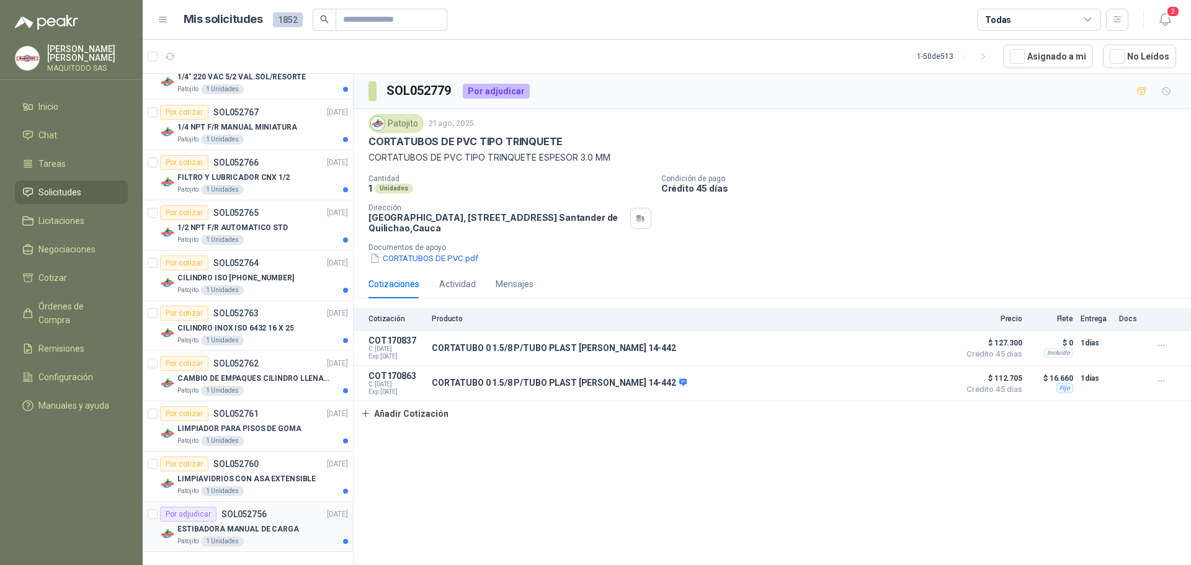
click at [272, 537] on div "Patojito 1 Unidades" at bounding box center [262, 542] width 171 height 10
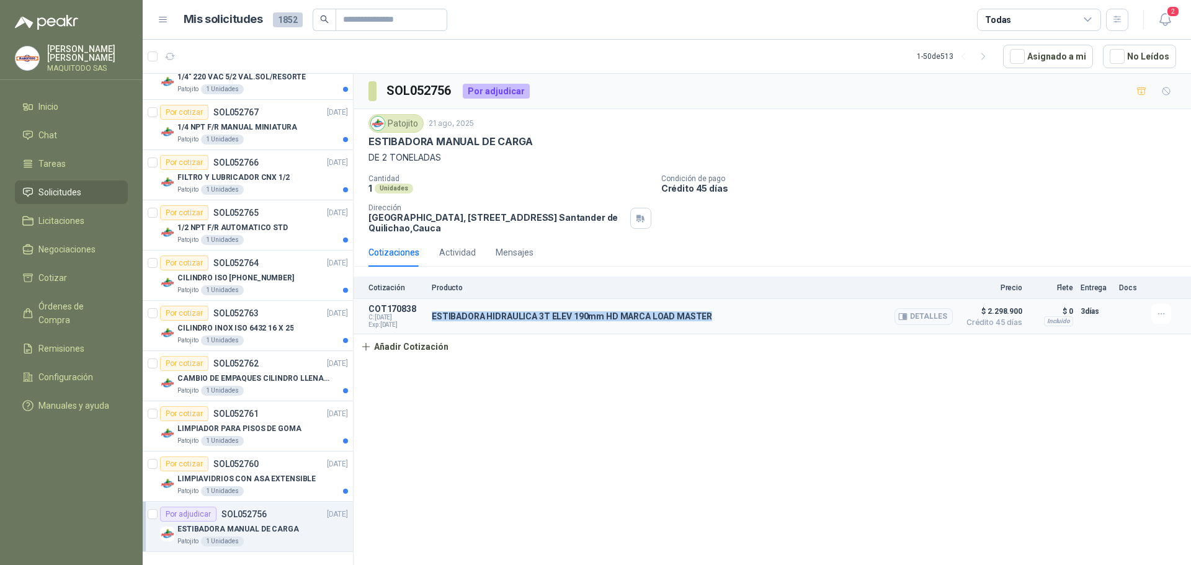
drag, startPoint x: 713, startPoint y: 317, endPoint x: 429, endPoint y: 314, distance: 283.6
click at [429, 314] on article "COT170838 C: [DATE] Exp: [DATE] ESTIBADORA HIDRAULICA 3T ELEV 190mm HD MARCA LO…" at bounding box center [773, 316] width 838 height 35
copy p "ESTIBADORA HIDRAULICA 3T ELEV 190mm HD MARCA LOAD MASTER"
click at [375, 350] on button "Añadir Cotización" at bounding box center [405, 346] width 102 height 25
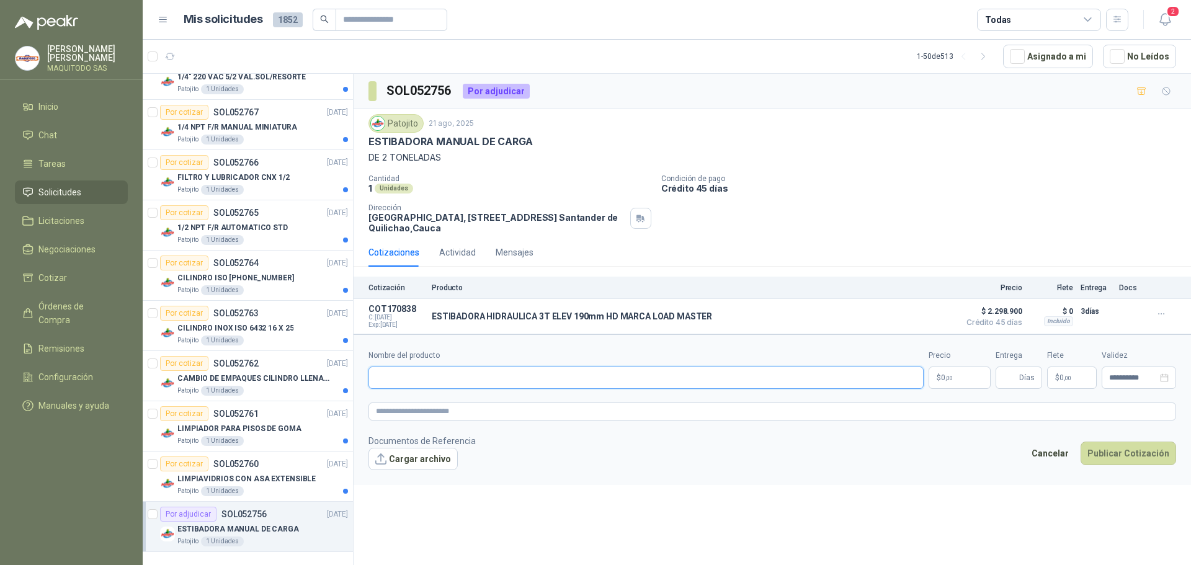
click at [397, 370] on input "Nombre del producto" at bounding box center [646, 378] width 555 height 22
paste input "**********"
type input "**********"
click at [413, 420] on textarea at bounding box center [773, 412] width 808 height 18
paste textarea "**********"
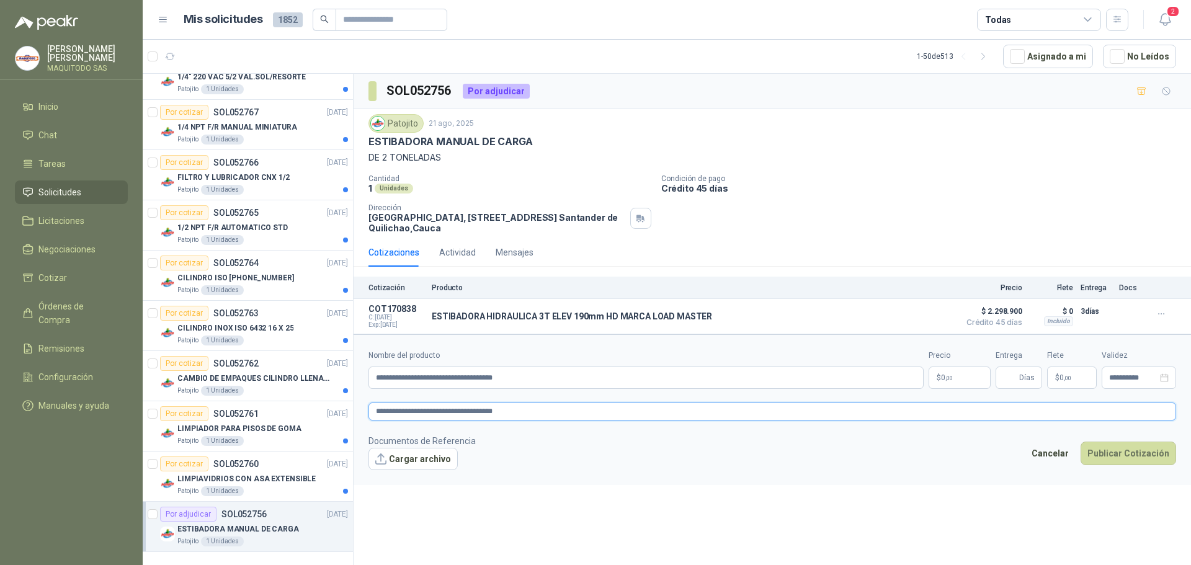
type textarea "**********"
click at [949, 377] on span ",00" at bounding box center [949, 378] width 7 height 7
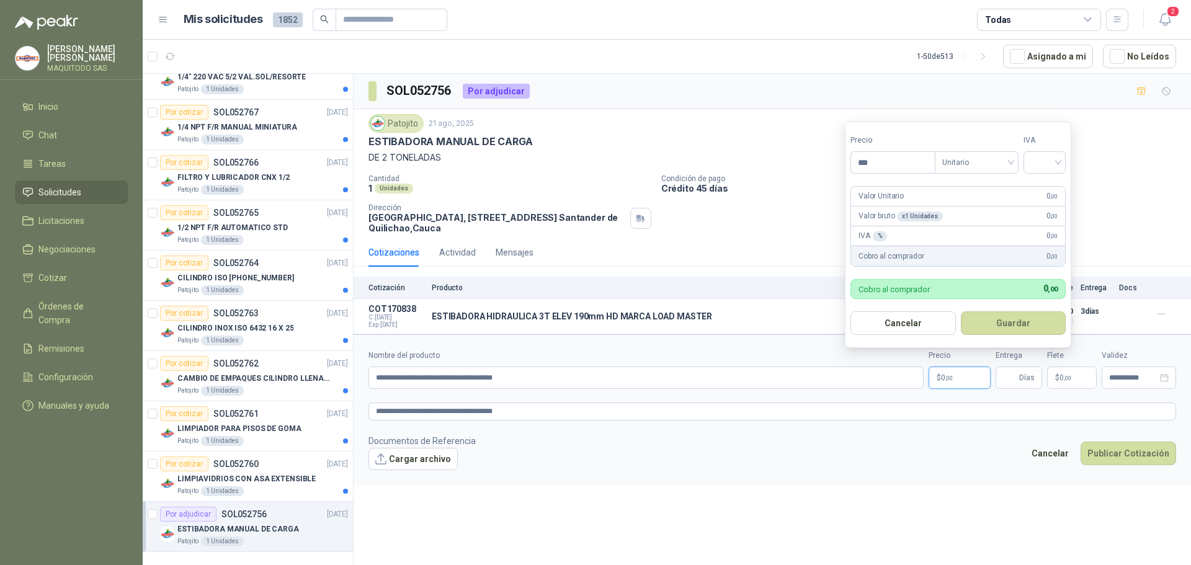
drag, startPoint x: 883, startPoint y: 162, endPoint x: 778, endPoint y: 162, distance: 104.9
click at [778, 162] on body "[PERSON_NAME] MAQUITODO SAS Inicio Chat Tareas Solicitudes Licitaciones Negocia…" at bounding box center [595, 282] width 1191 height 565
click at [1005, 166] on span "Unitario" at bounding box center [976, 162] width 69 height 19
type input "**********"
click at [994, 204] on div "Unitario con IVA" at bounding box center [979, 208] width 64 height 14
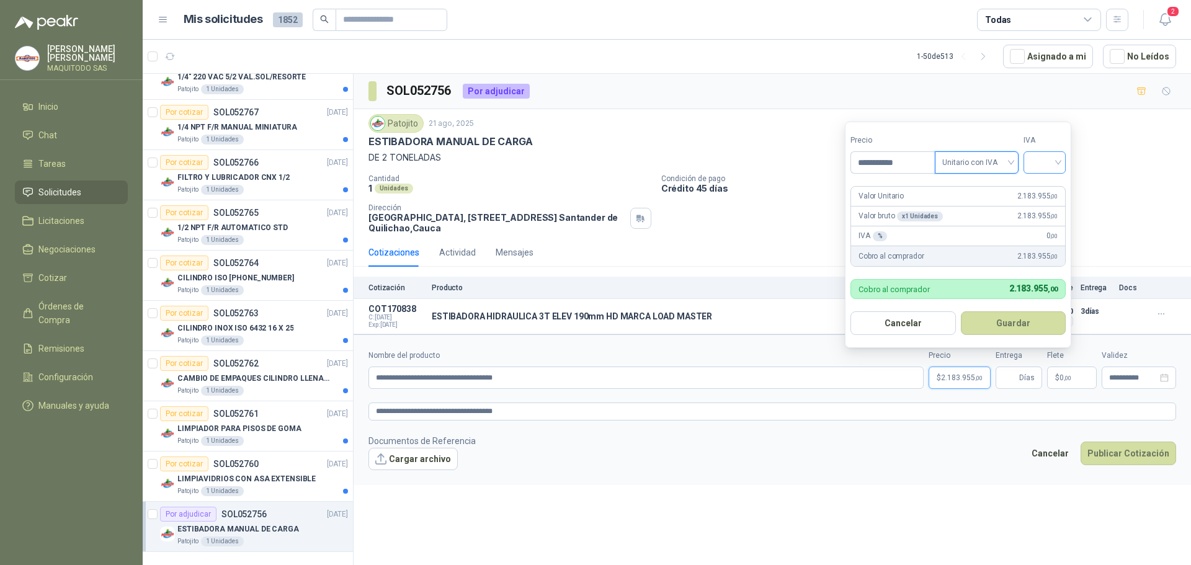
click at [1063, 159] on div at bounding box center [1045, 162] width 42 height 22
click at [1045, 188] on div "19%" at bounding box center [1047, 188] width 23 height 14
click at [977, 325] on button "Guardar" at bounding box center [1015, 323] width 107 height 24
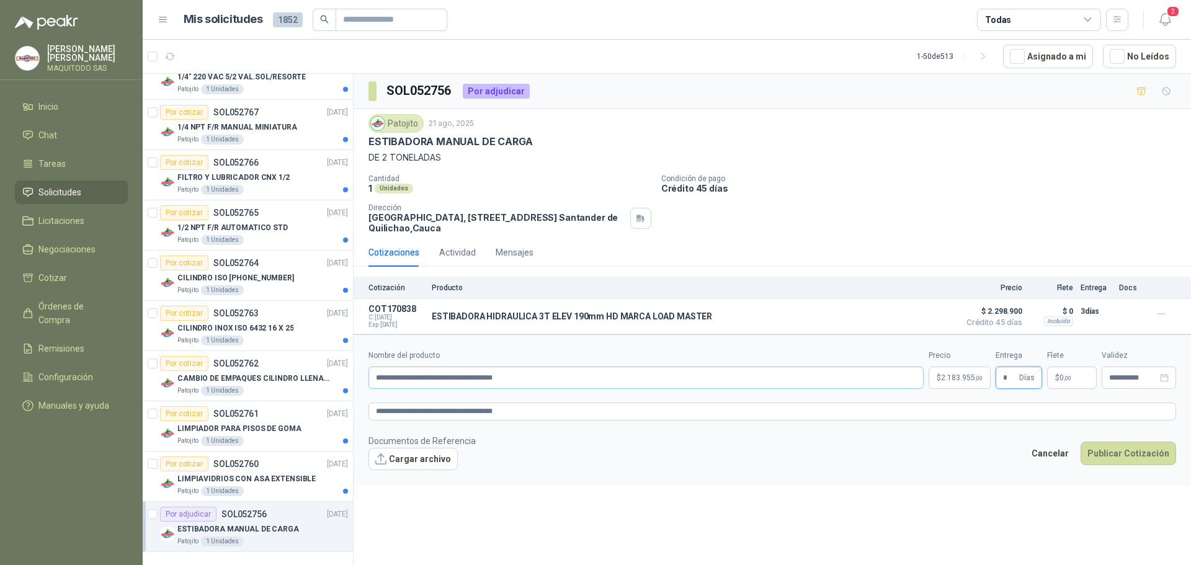
click at [877, 375] on div "**********" at bounding box center [773, 369] width 808 height 39
type input "*"
click at [932, 434] on form "**********" at bounding box center [773, 409] width 838 height 150
click at [1167, 380] on icon "close-circle" at bounding box center [1164, 378] width 9 height 9
click at [1130, 379] on input at bounding box center [1133, 378] width 48 height 8
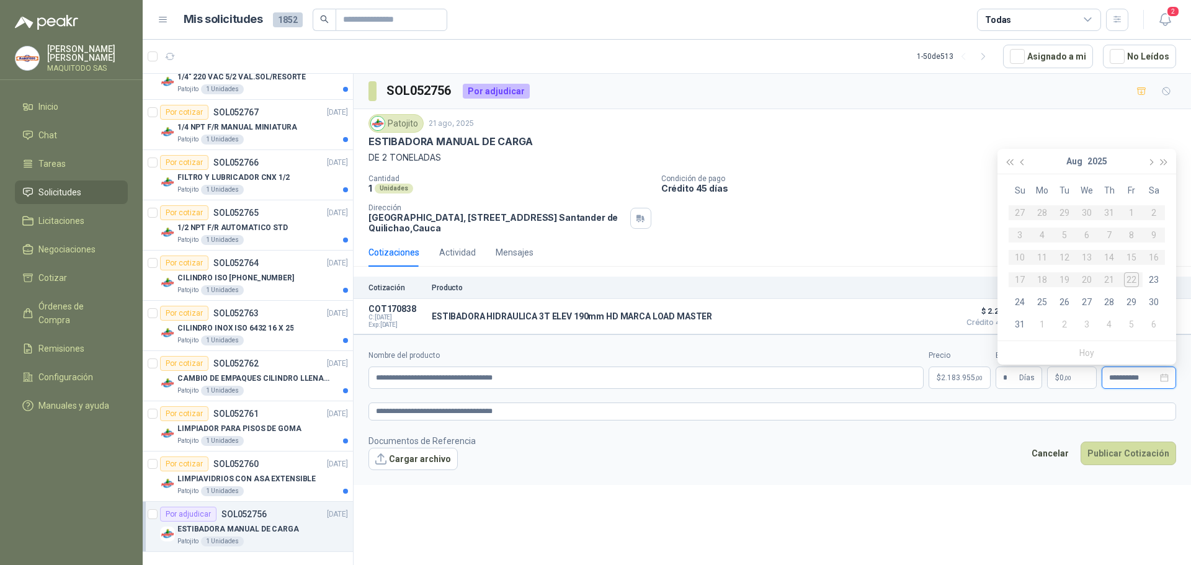
type input "**********"
click at [1154, 160] on button "button" at bounding box center [1150, 161] width 14 height 25
click at [1107, 237] on div "11" at bounding box center [1109, 235] width 15 height 15
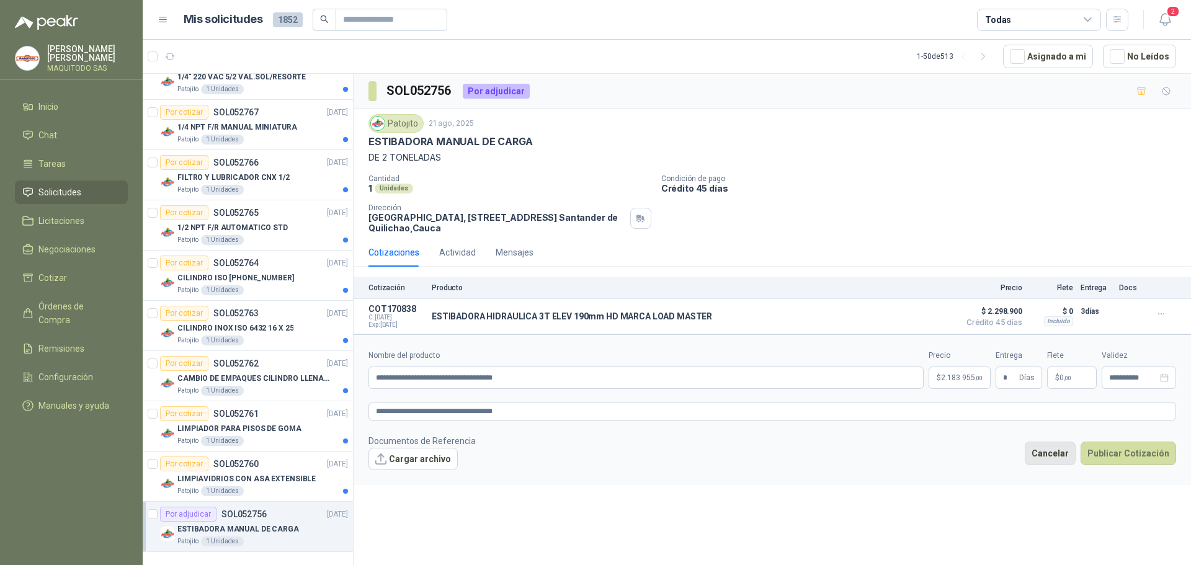
type input "**********"
click at [1117, 449] on button "Publicar Cotización" at bounding box center [1129, 454] width 96 height 24
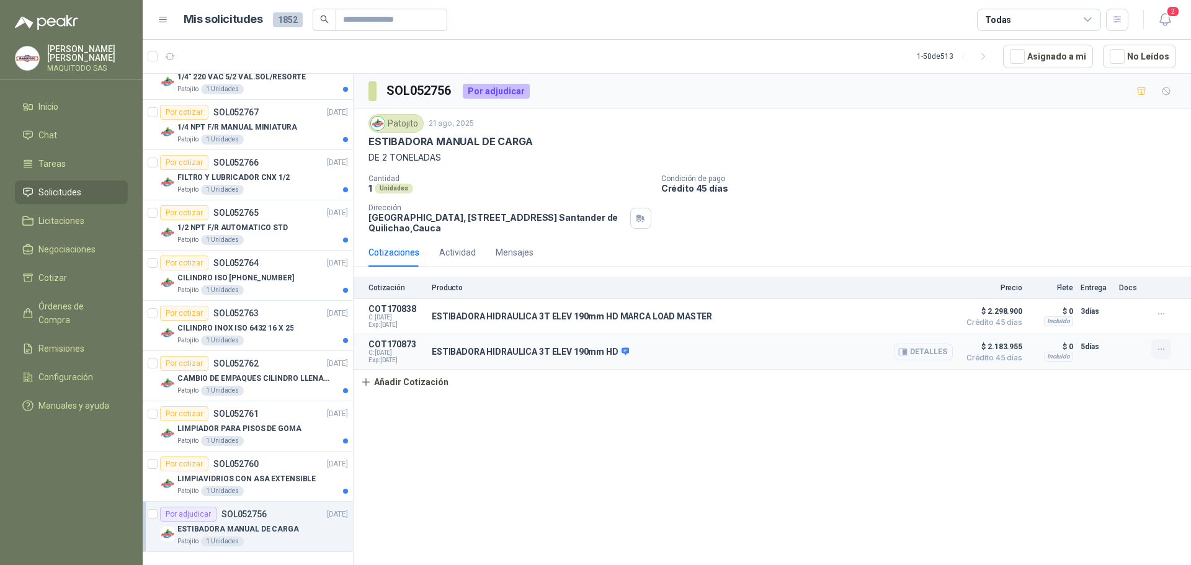
click at [1167, 349] on button "button" at bounding box center [1162, 349] width 20 height 20
click at [823, 315] on div "ESTIBADORA HIDRAULICA 3T ELEV 190mm HD MARCA LOAD MASTER Detalles" at bounding box center [692, 316] width 521 height 25
click at [1160, 355] on icon "button" at bounding box center [1161, 349] width 11 height 11
click at [1171, 323] on button "Eliminar" at bounding box center [1136, 323] width 99 height 20
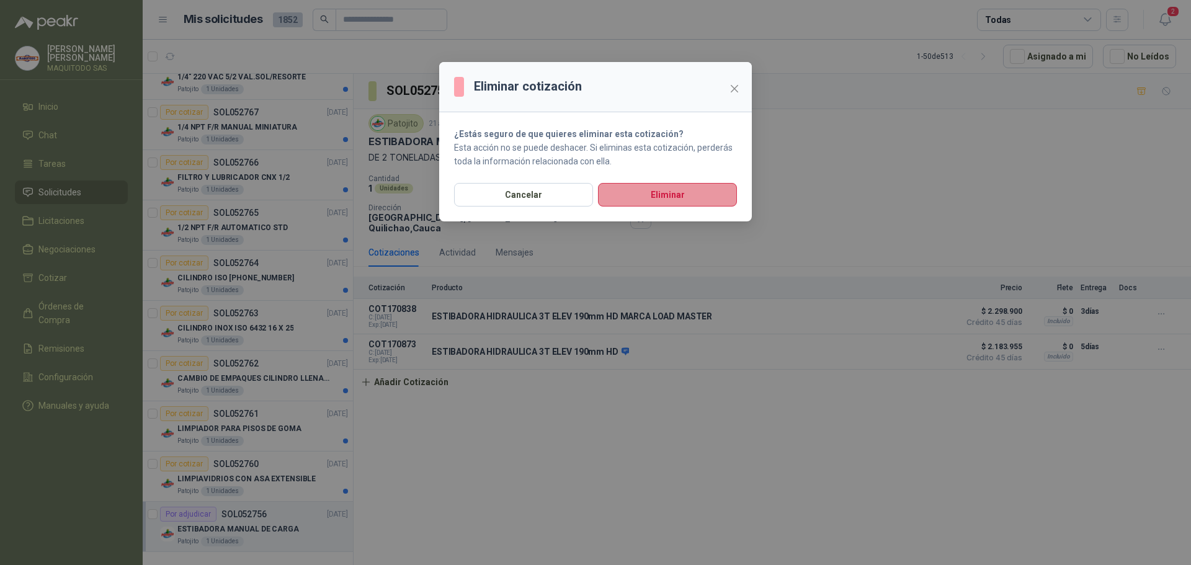
click at [675, 187] on button "Eliminar" at bounding box center [667, 195] width 139 height 24
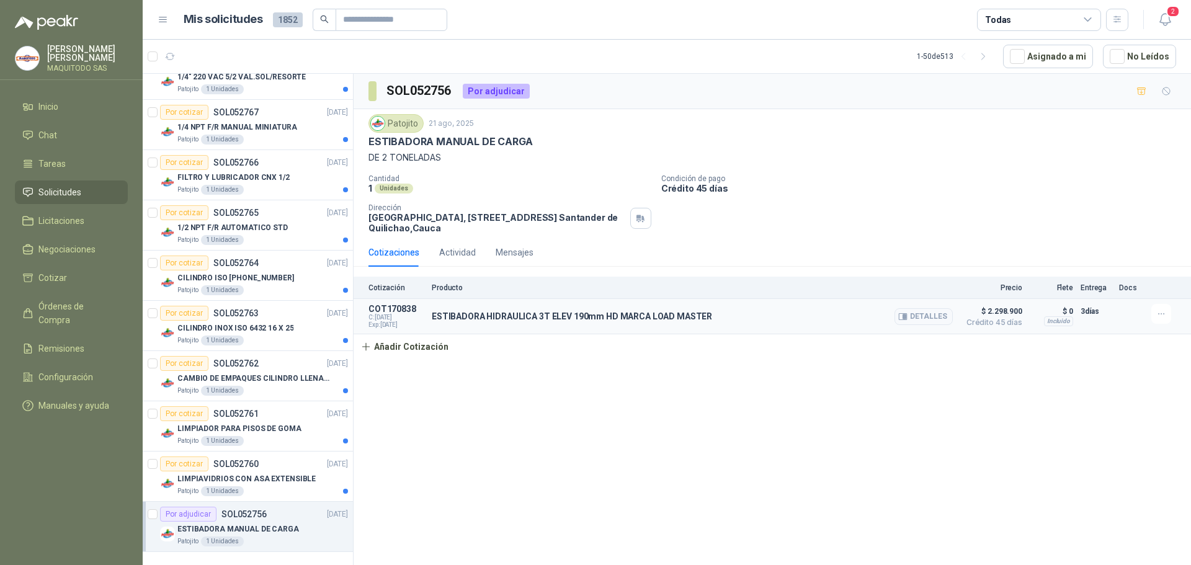
click at [385, 310] on p "COT170838" at bounding box center [397, 309] width 56 height 10
click at [474, 318] on p "ESTIBADORA HIDRAULICA 3T ELEV 190mm HD MARCA LOAD MASTER" at bounding box center [572, 316] width 280 height 10
click at [277, 473] on p "LIMPIAVIDRIOS CON ASA EXTENSIBLE" at bounding box center [246, 479] width 138 height 12
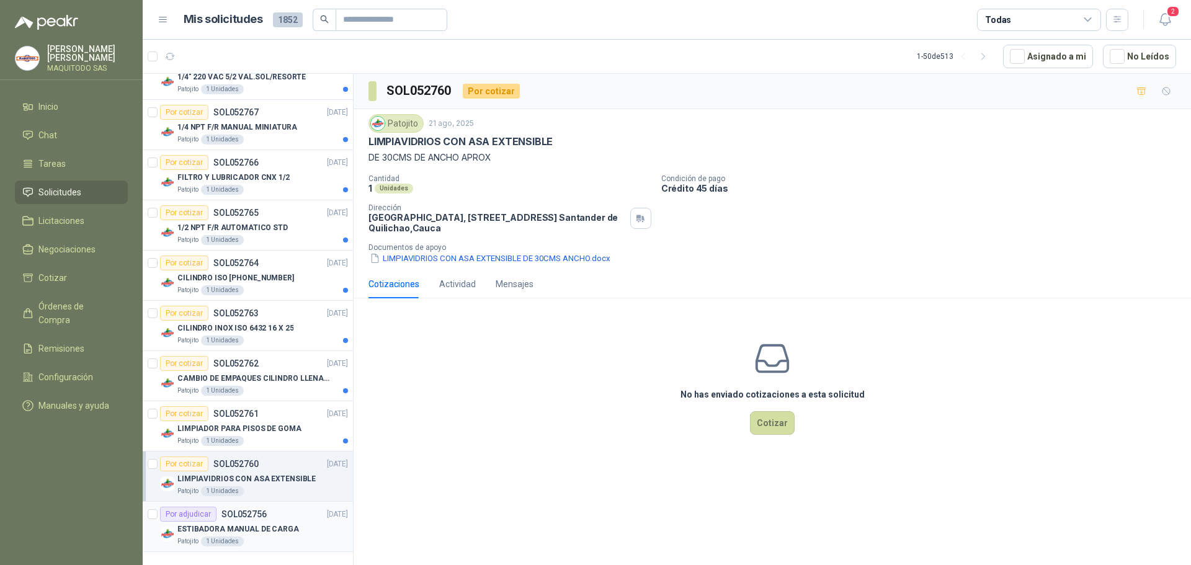
click at [273, 507] on div "Por adjudicar SOL052756 [DATE]" at bounding box center [254, 514] width 188 height 15
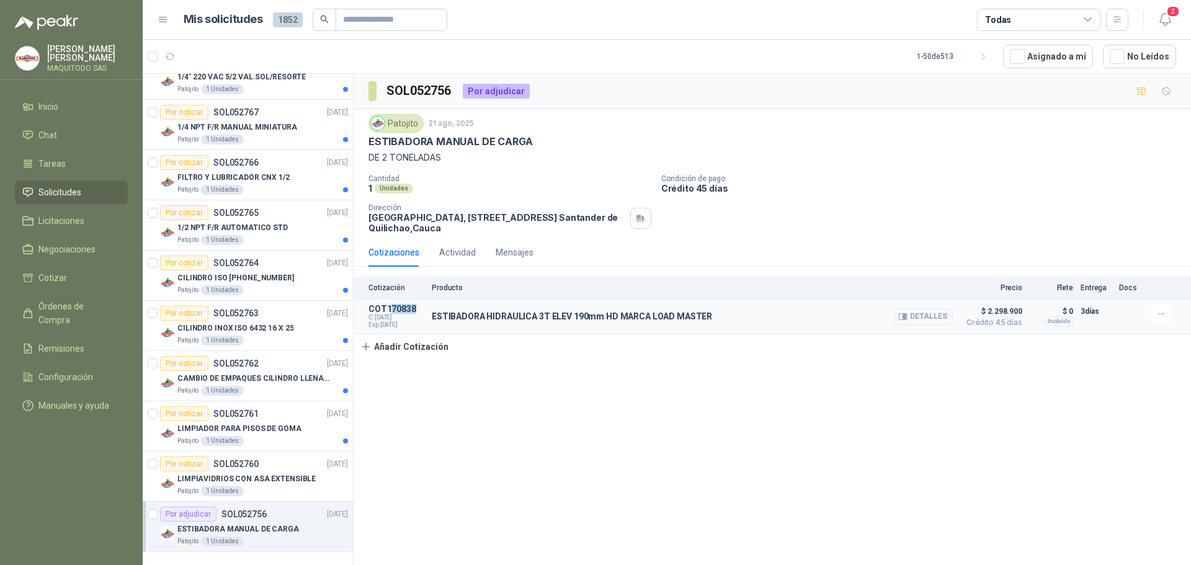
drag, startPoint x: 414, startPoint y: 307, endPoint x: 391, endPoint y: 307, distance: 22.3
click at [391, 307] on p "COT170838" at bounding box center [397, 309] width 56 height 10
click at [427, 323] on article "COT170838 C: [DATE] Exp: [DATE] ESTIBADORA HIDRAULICA 3T ELEV 190mm HD MARCA LO…" at bounding box center [773, 316] width 838 height 35
click at [459, 253] on div "Actividad" at bounding box center [457, 253] width 37 height 14
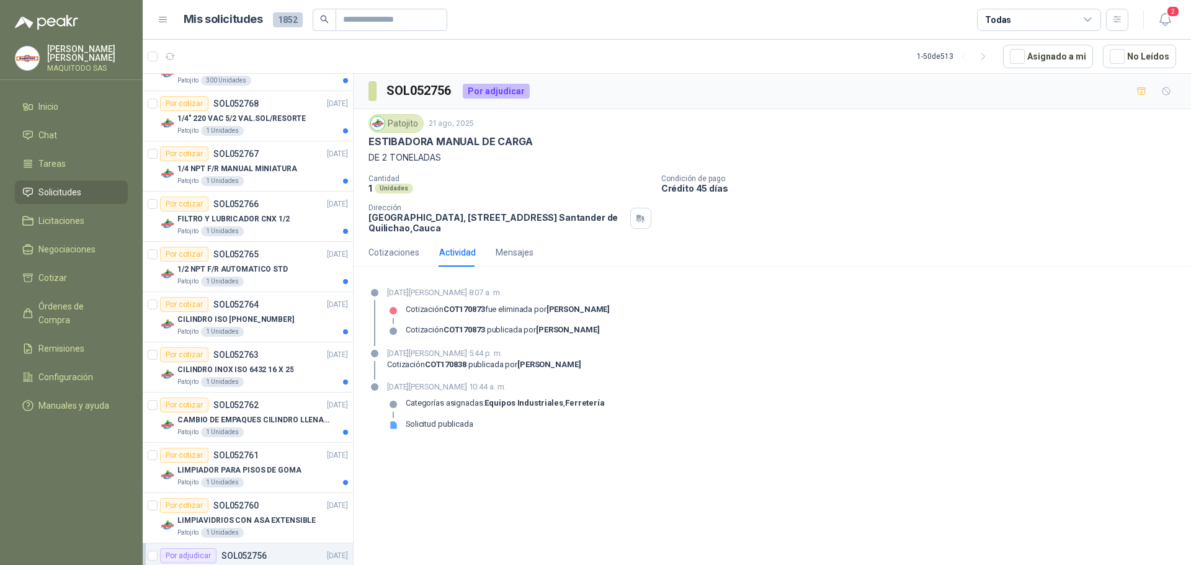
scroll to position [2208, 0]
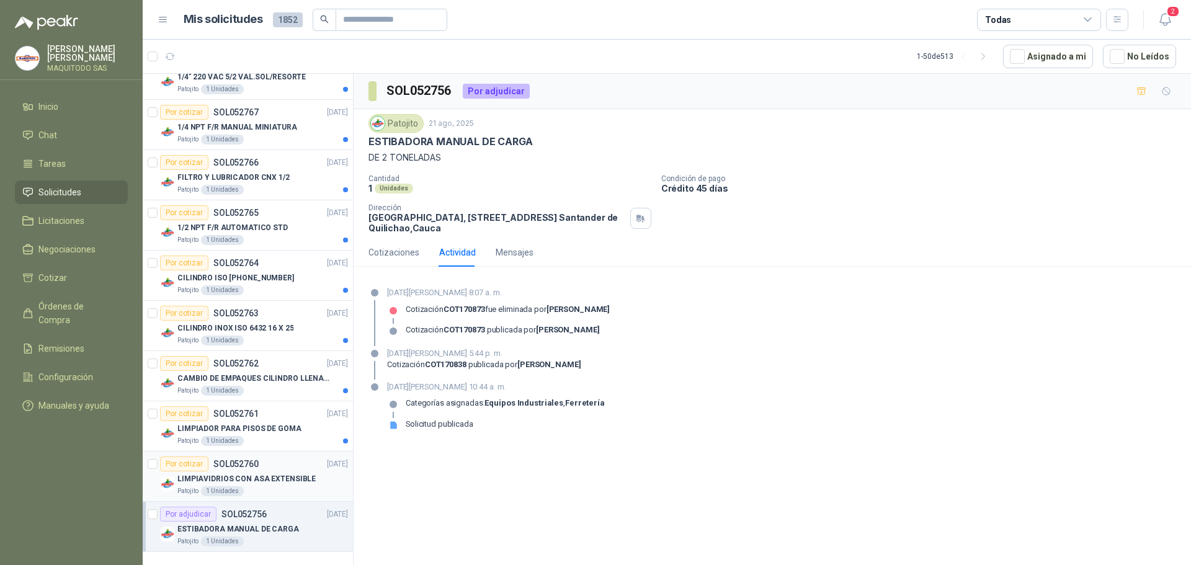
drag, startPoint x: 271, startPoint y: 462, endPoint x: 271, endPoint y: 449, distance: 13.6
click at [271, 472] on div "LIMPIAVIDRIOS CON ASA EXTENSIBLE" at bounding box center [262, 479] width 171 height 15
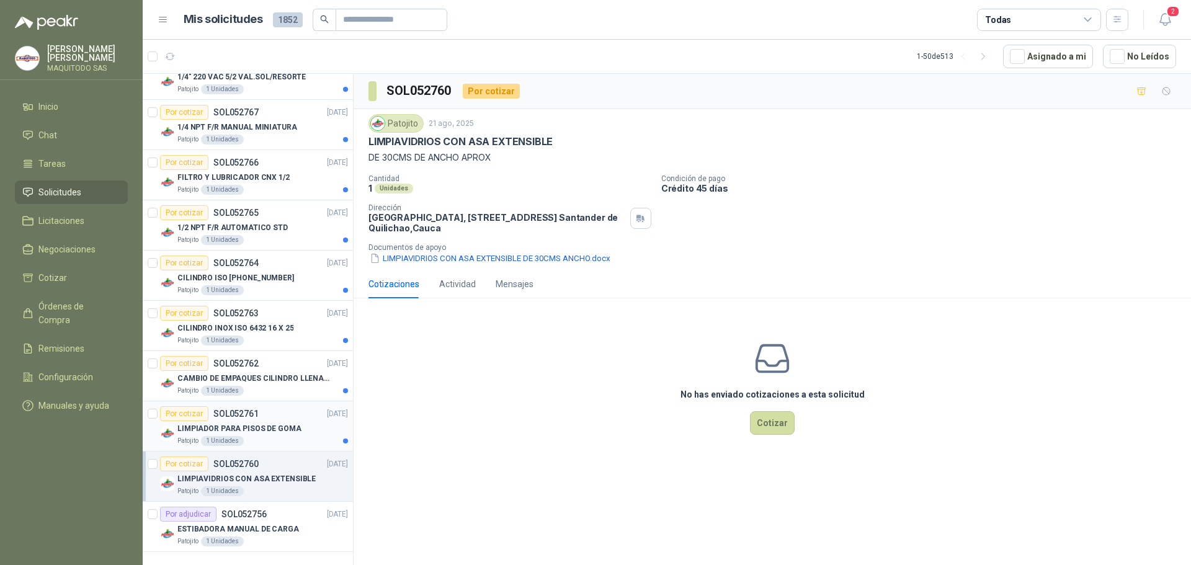
click at [274, 408] on div "Por cotizar SOL052761 [DATE]" at bounding box center [254, 413] width 188 height 15
click at [247, 373] on p "CAMBIO DE EMPAQUES CILINDRO LLENADORA MANUALNUAL" at bounding box center [254, 379] width 154 height 12
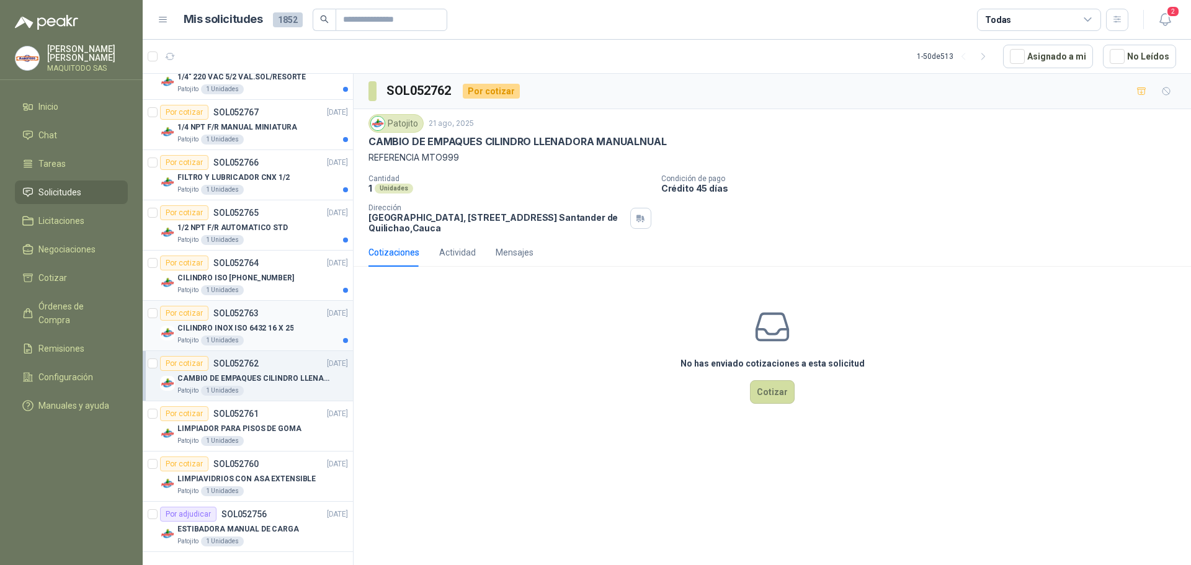
click at [279, 323] on p "CILINDRO INOX ISO 6432 16 X 25" at bounding box center [235, 329] width 116 height 12
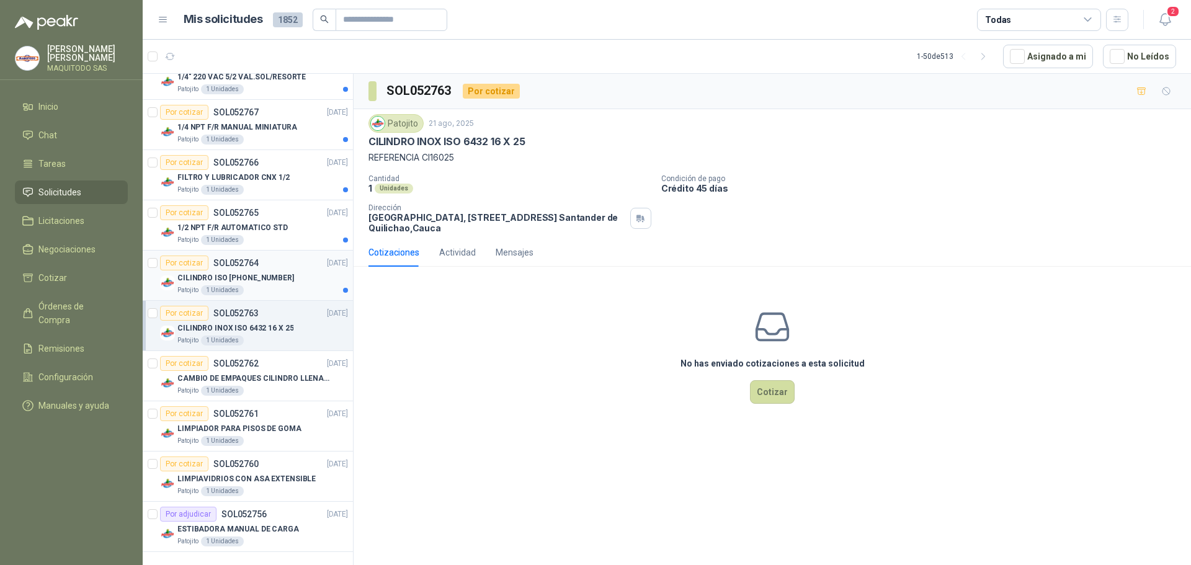
click at [280, 273] on div "CILINDRO ISO [PHONE_NUMBER]" at bounding box center [262, 278] width 171 height 15
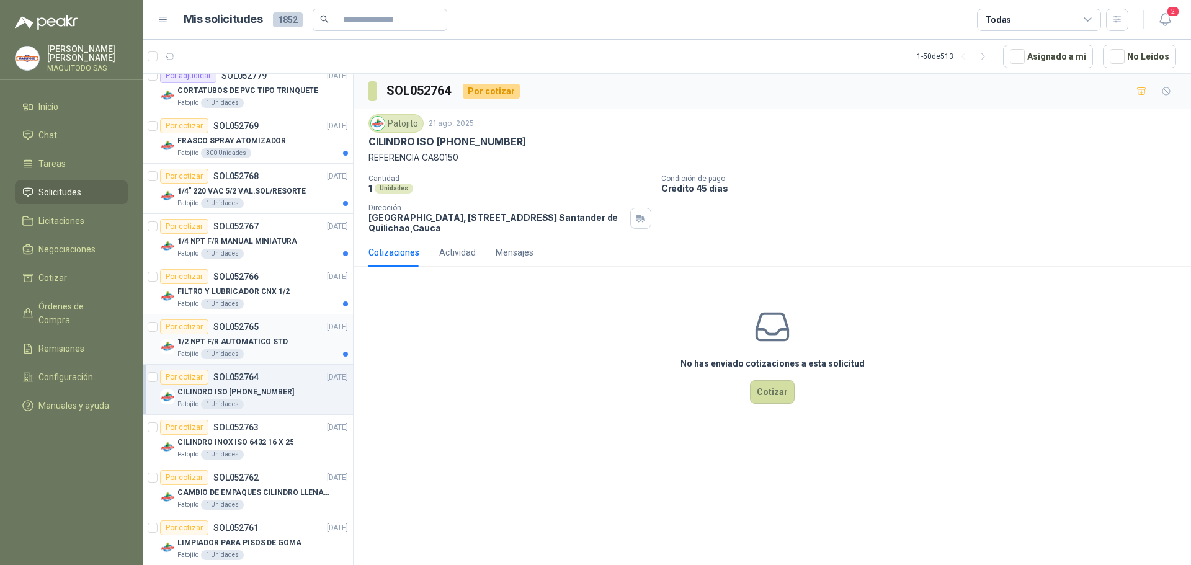
click at [287, 338] on div "1/2 NPT F/R AUTOMATICO STD" at bounding box center [262, 341] width 171 height 15
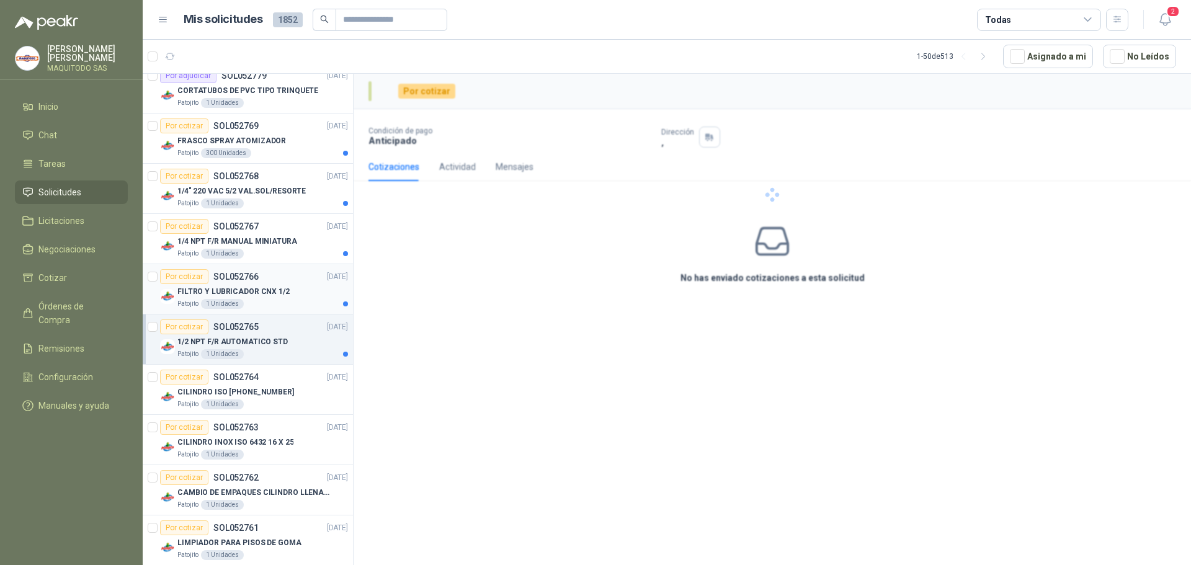
click at [293, 285] on div "FILTRO Y LUBRICADOR CNX 1/2" at bounding box center [262, 291] width 171 height 15
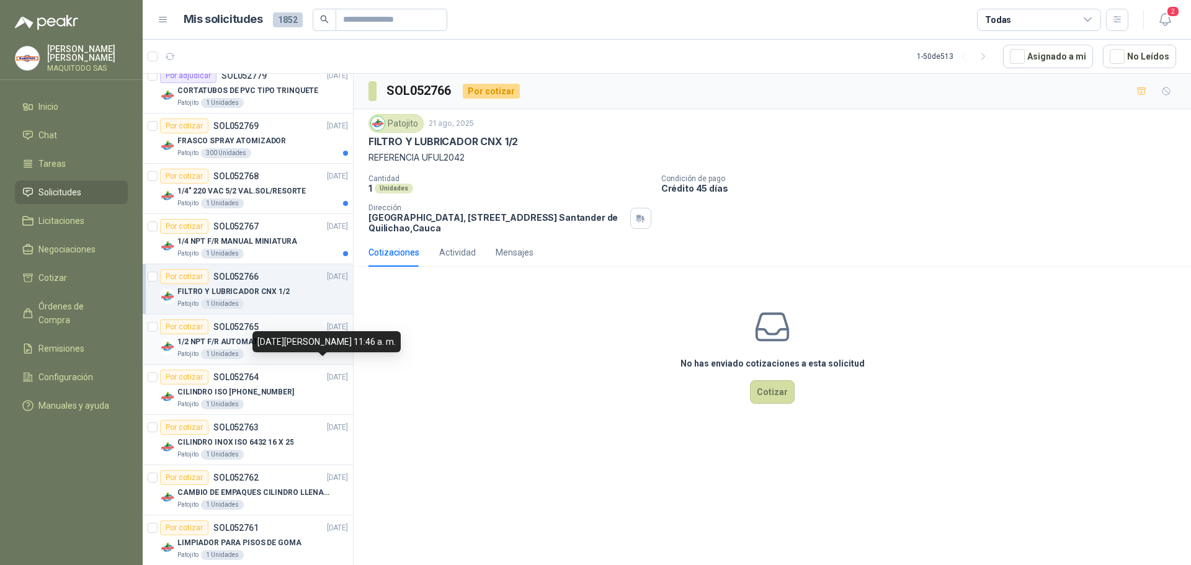
scroll to position [1960, 0]
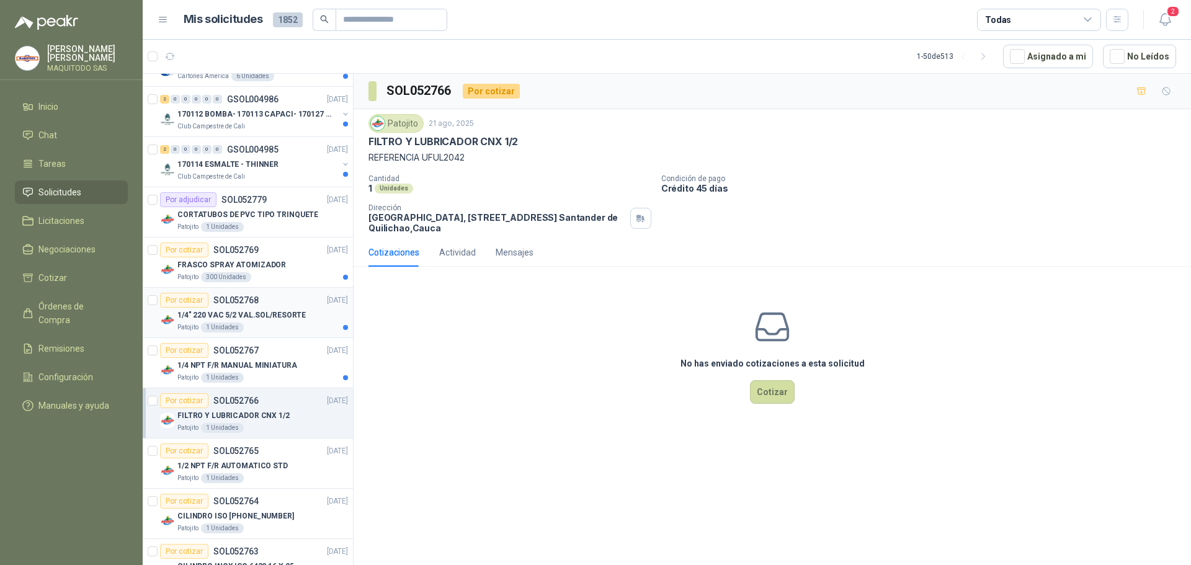
click at [255, 317] on p "1/4" 220 VAC 5/2 VAL.SOL/RESORTE" at bounding box center [241, 316] width 128 height 12
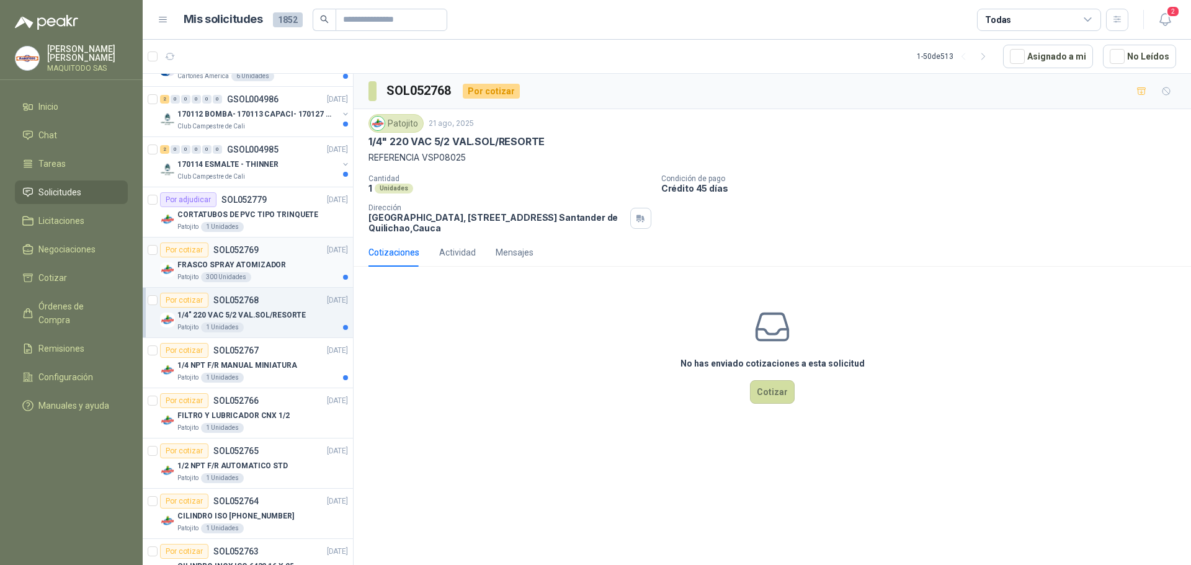
click at [282, 257] on div "Por cotizar SOL052769 [DATE]" at bounding box center [254, 250] width 188 height 15
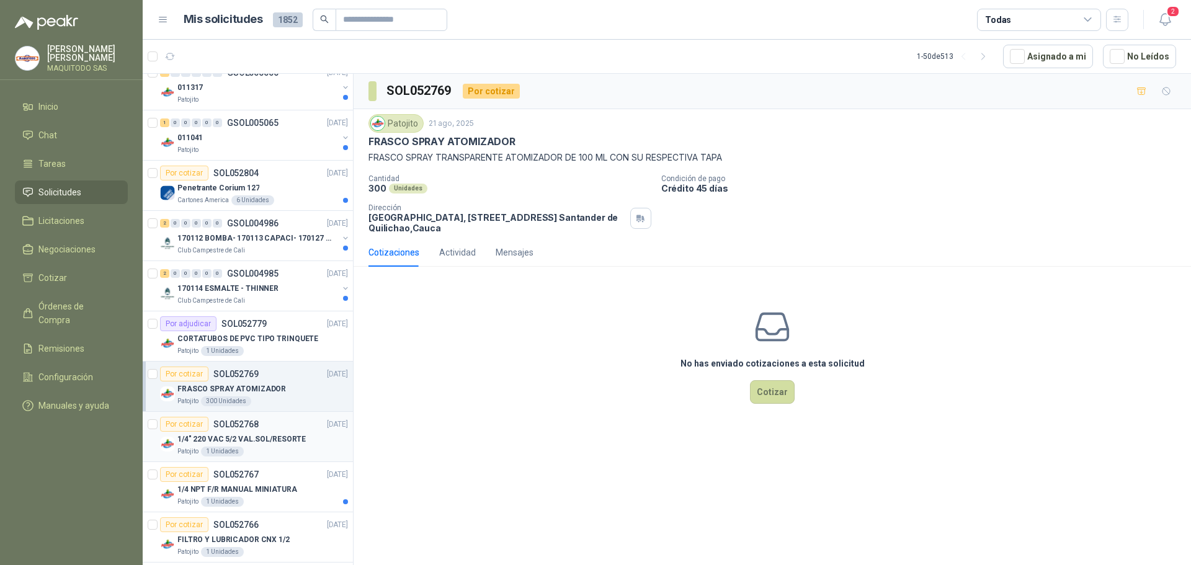
click at [295, 308] on div "2 0 0 0 0 0 GSOL004985 [DATE] 170114 ESMALTE - THINNER Club Campestre de Cali" at bounding box center [248, 286] width 210 height 50
click at [298, 347] on div "Patojito 1 Unidades" at bounding box center [262, 351] width 171 height 10
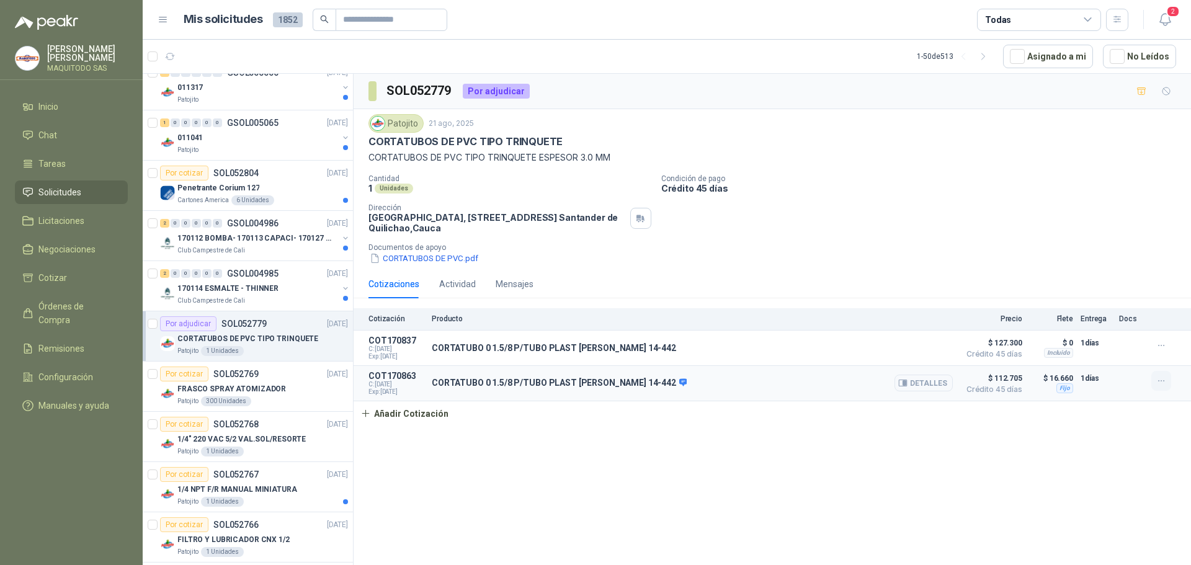
click at [1162, 387] on icon "button" at bounding box center [1161, 381] width 11 height 11
click at [1173, 354] on icon "button" at bounding box center [1176, 353] width 9 height 9
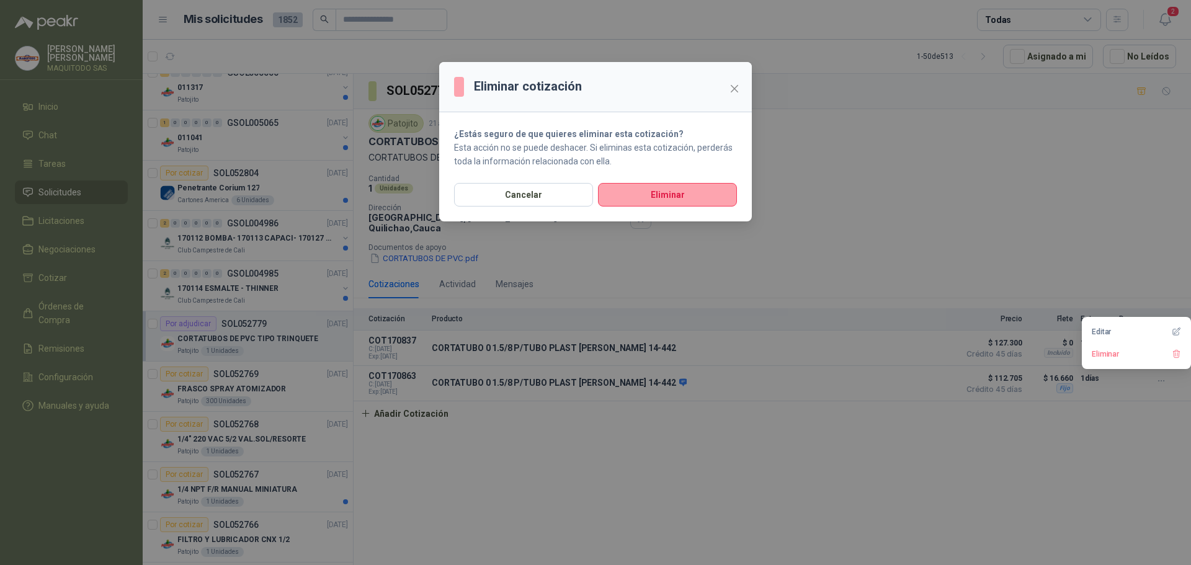
click at [671, 179] on section "¿Estás seguro de que quieres eliminar esta cotización? Esta acción no se puede …" at bounding box center [595, 147] width 313 height 71
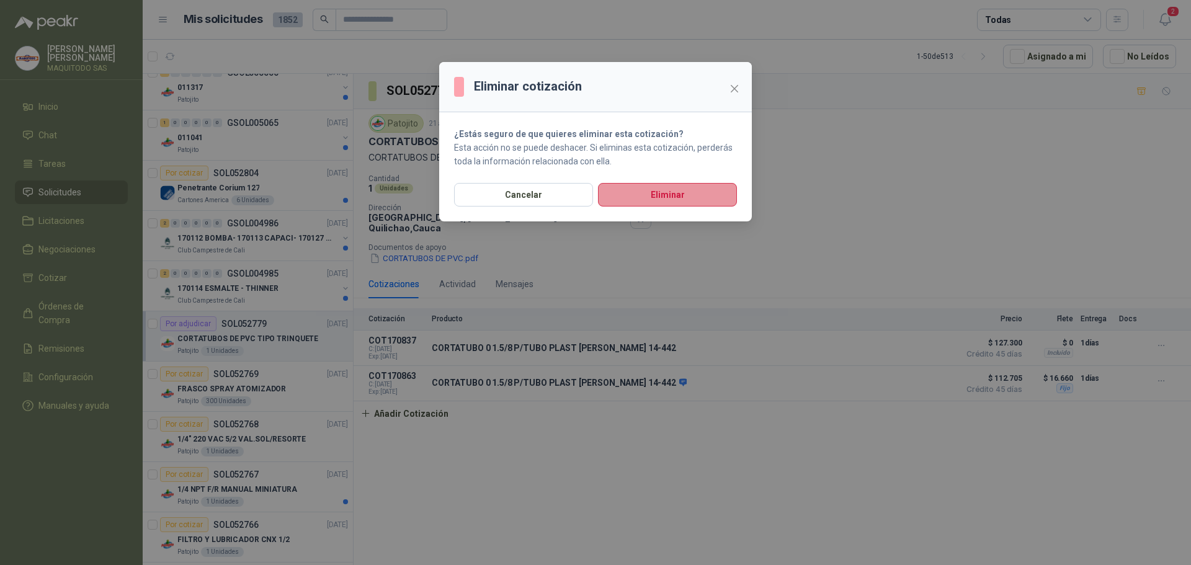
click at [671, 189] on button "Eliminar" at bounding box center [667, 195] width 139 height 24
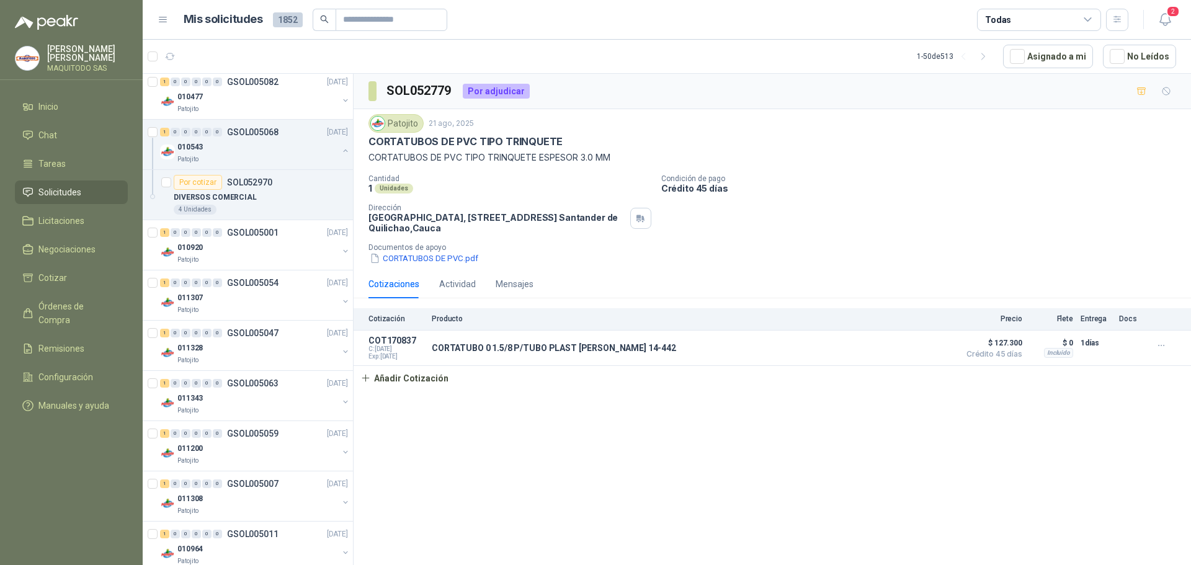
scroll to position [347, 0]
